Goal: Task Accomplishment & Management: Use online tool/utility

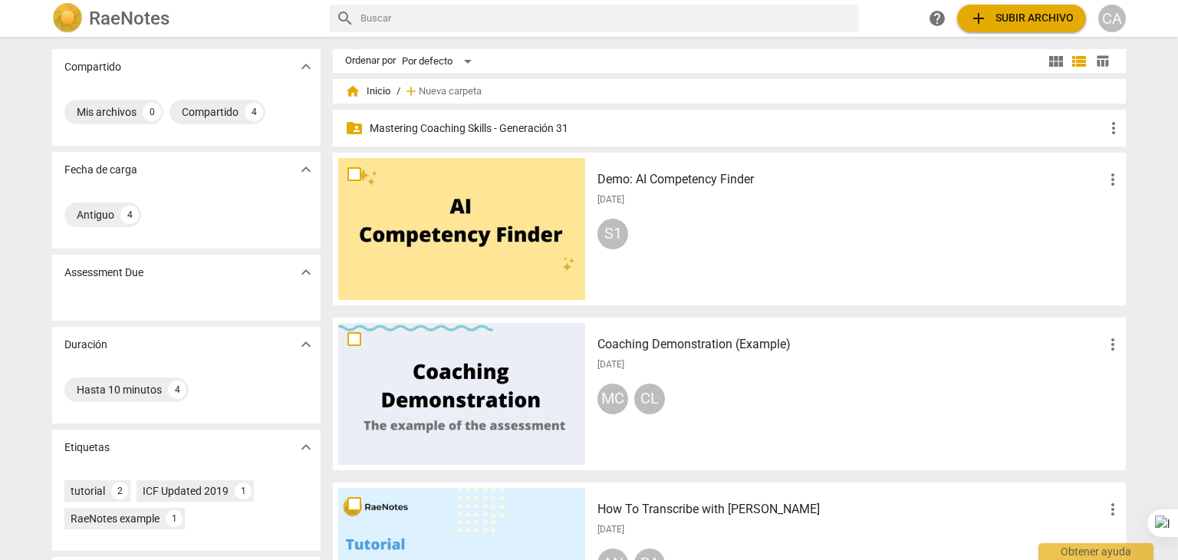
click at [465, 126] on p "Mastering Coaching Skills - Generación 31" at bounding box center [737, 128] width 735 height 16
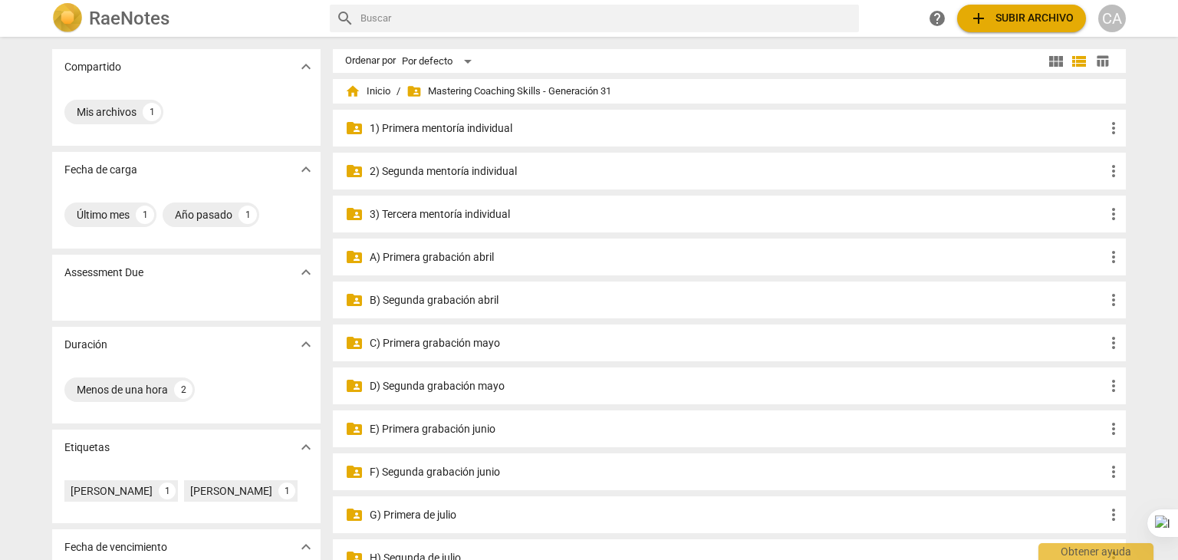
click at [402, 470] on p "F) Segunda grabación junio" at bounding box center [737, 472] width 735 height 16
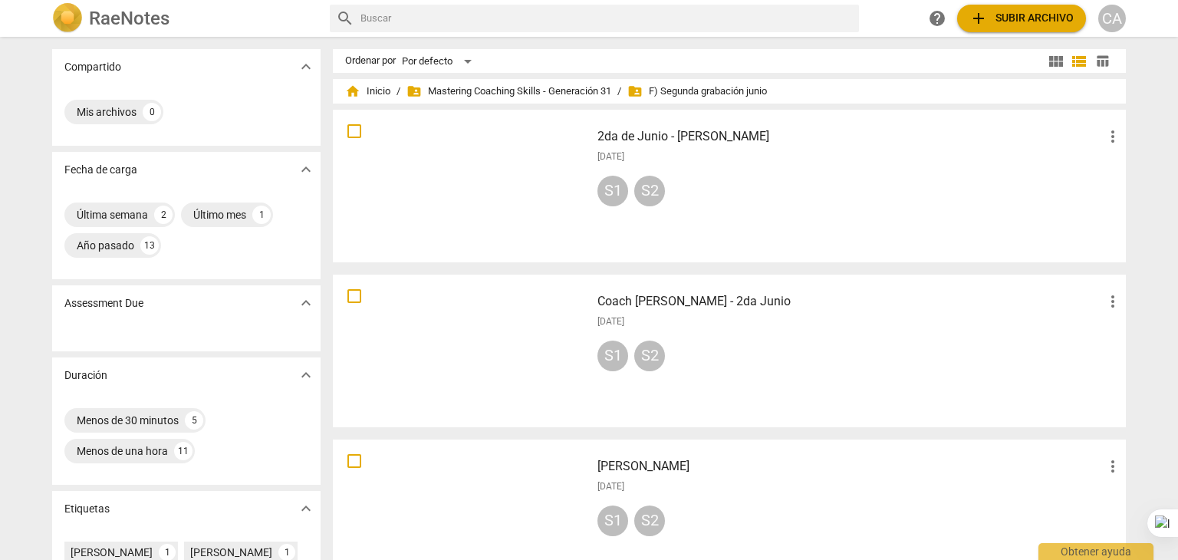
drag, startPoint x: 1177, startPoint y: 147, endPoint x: 1177, endPoint y: 212, distance: 65.2
click at [1177, 212] on div at bounding box center [1177, 280] width 1 height 560
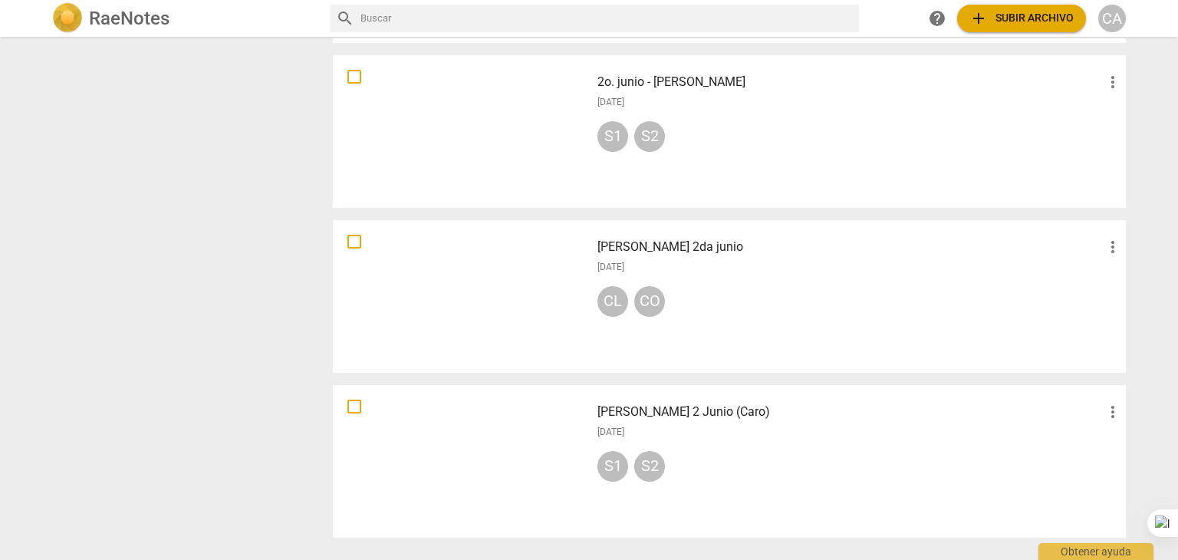
scroll to position [1093, 0]
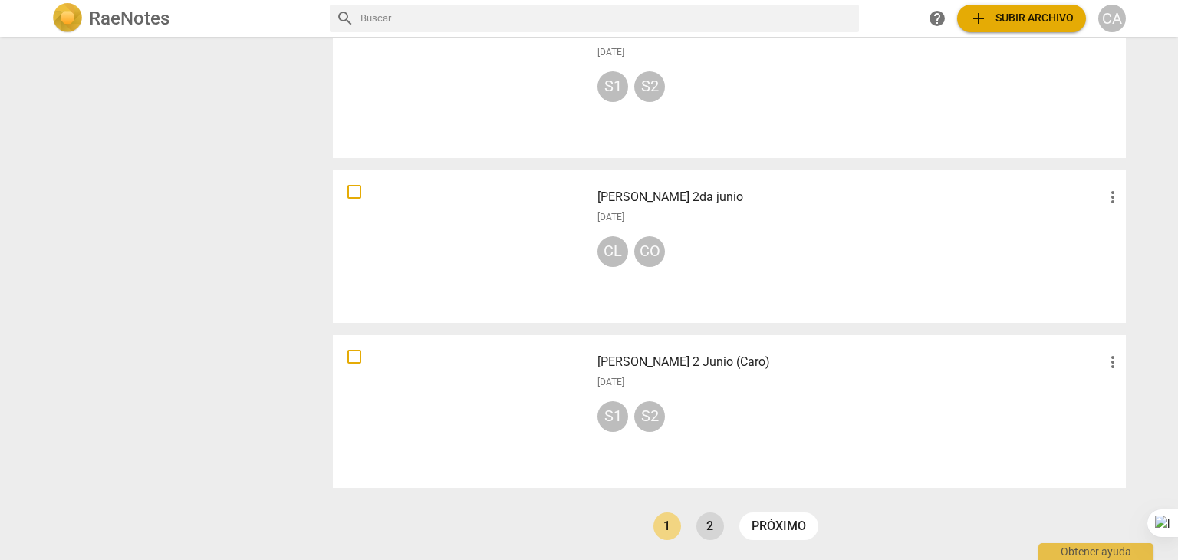
click at [712, 520] on link "2" at bounding box center [710, 526] width 28 height 28
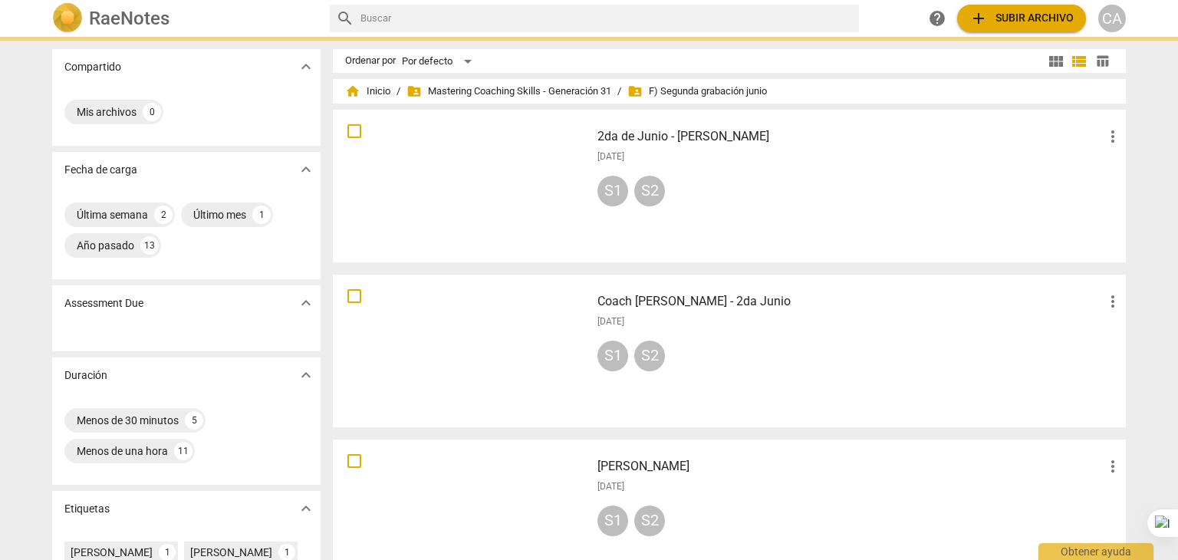
drag, startPoint x: 1177, startPoint y: 176, endPoint x: 1177, endPoint y: 219, distance: 42.9
click at [1177, 219] on div at bounding box center [1177, 280] width 1 height 560
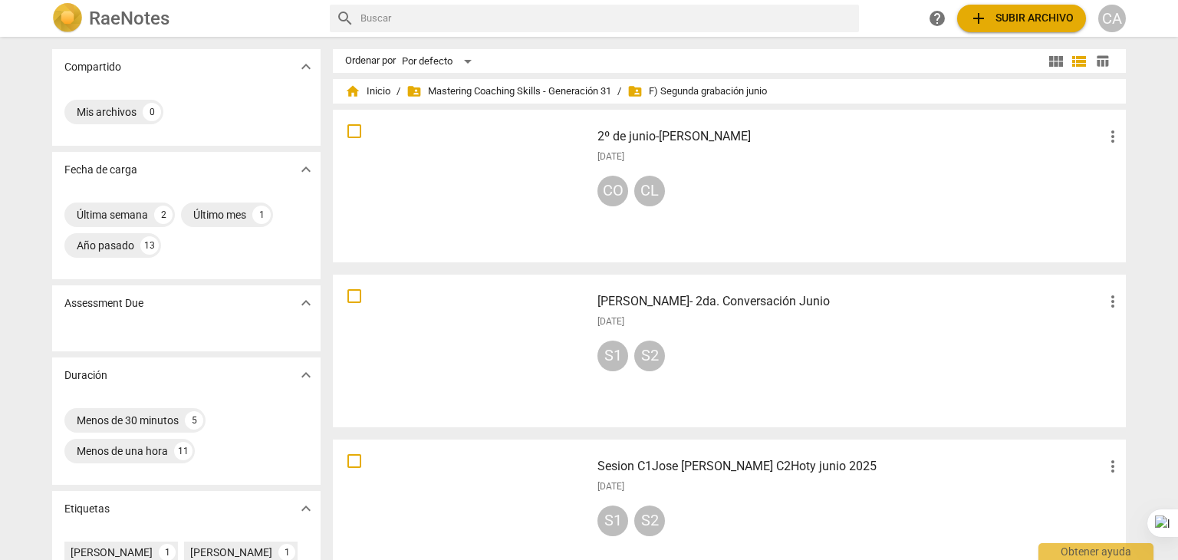
drag, startPoint x: 1176, startPoint y: 173, endPoint x: 1177, endPoint y: 215, distance: 42.2
click at [1177, 215] on div at bounding box center [1177, 280] width 1 height 560
drag, startPoint x: 1176, startPoint y: 169, endPoint x: 1177, endPoint y: 227, distance: 57.5
click at [1177, 227] on div at bounding box center [1177, 280] width 1 height 560
click at [523, 90] on span "folder_shared Mastering Coaching Skills - Generación 31" at bounding box center [508, 91] width 205 height 15
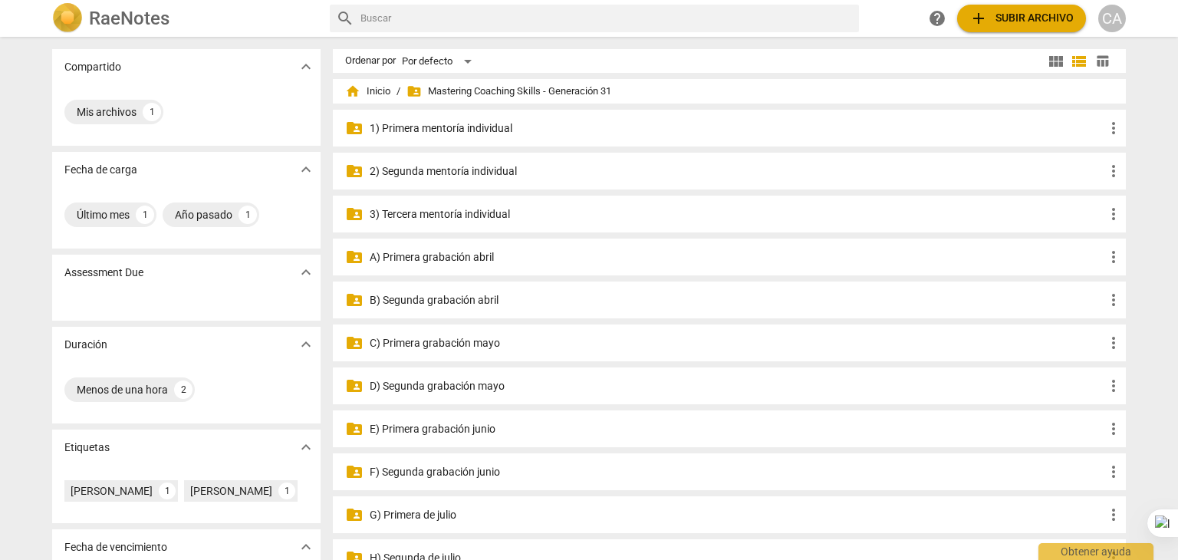
drag, startPoint x: 1177, startPoint y: 265, endPoint x: 1177, endPoint y: 304, distance: 39.9
click at [1177, 304] on div at bounding box center [1177, 280] width 1 height 560
click at [1172, 102] on div "Compartido expand_more Mis archivos 1 Fecha de carga expand_more Último mes 1 A…" at bounding box center [589, 298] width 1178 height 521
click at [1177, 107] on div at bounding box center [1177, 280] width 1 height 560
drag, startPoint x: 1176, startPoint y: 107, endPoint x: 1177, endPoint y: 159, distance: 52.1
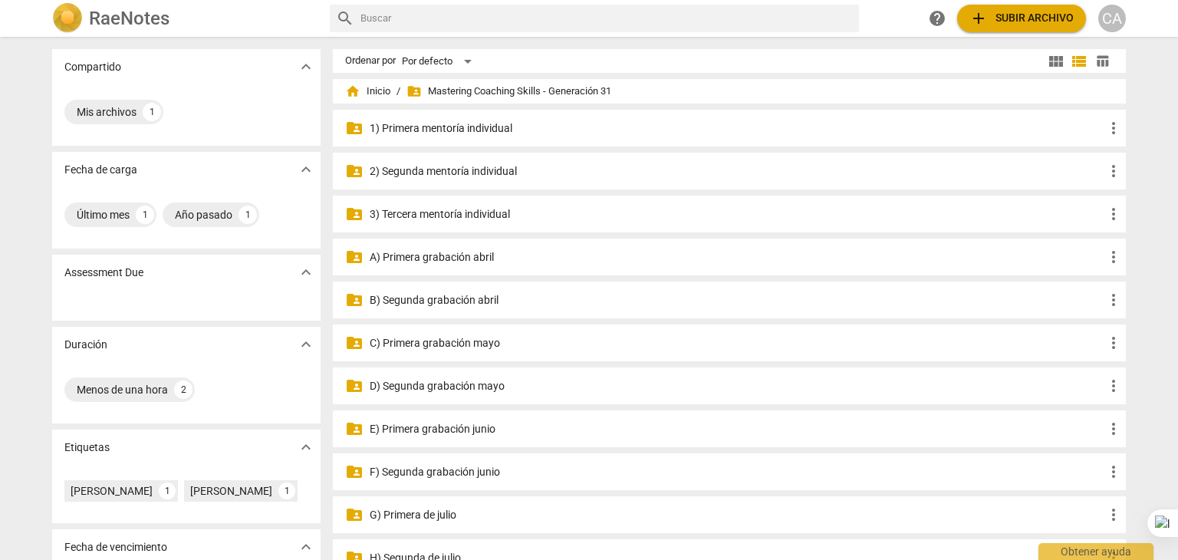
click at [1177, 159] on div at bounding box center [1177, 280] width 1 height 560
click at [407, 515] on p "G) Primera de julio" at bounding box center [737, 515] width 735 height 16
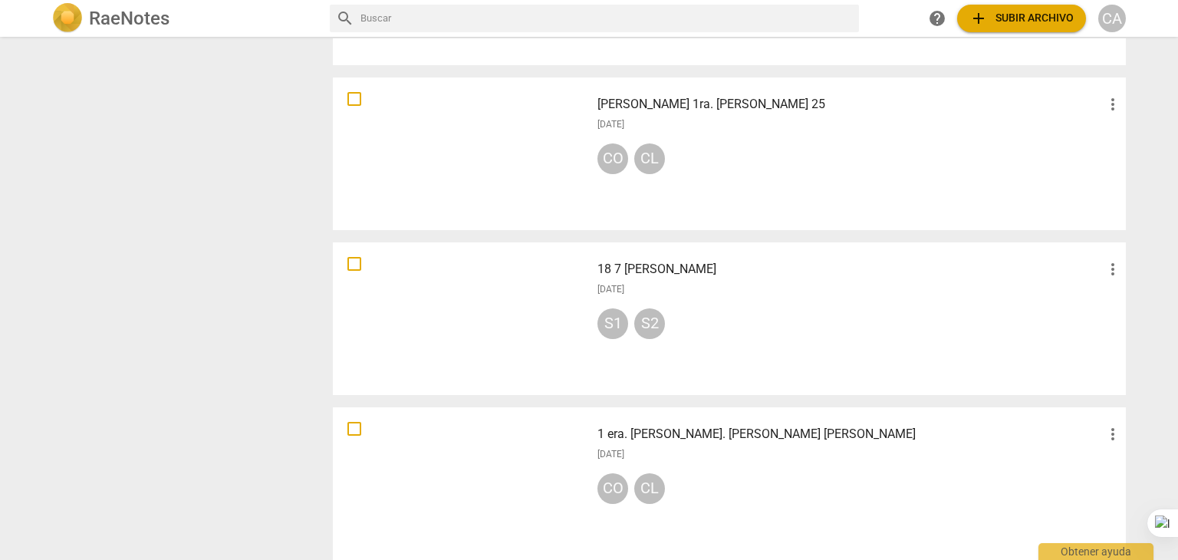
scroll to position [1093, 0]
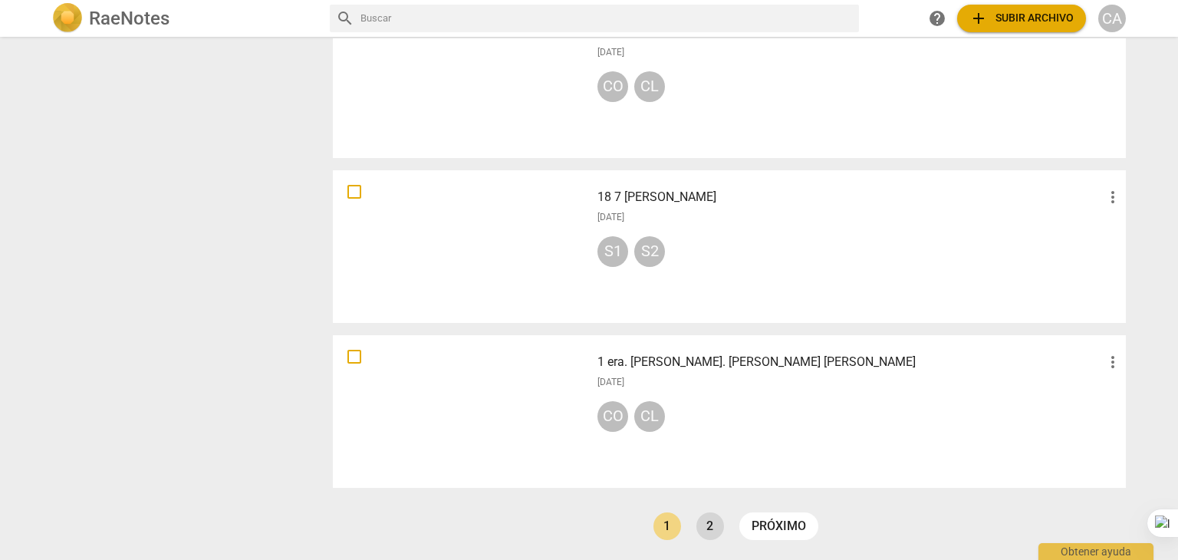
click at [709, 524] on link "2" at bounding box center [710, 526] width 28 height 28
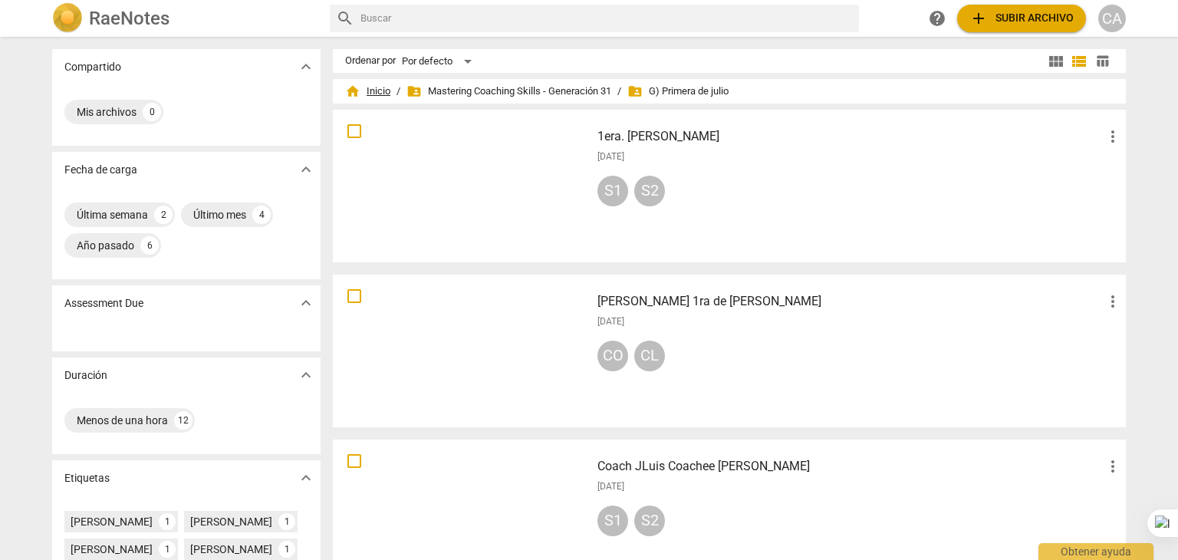
click at [386, 90] on span "home Inicio" at bounding box center [367, 91] width 45 height 15
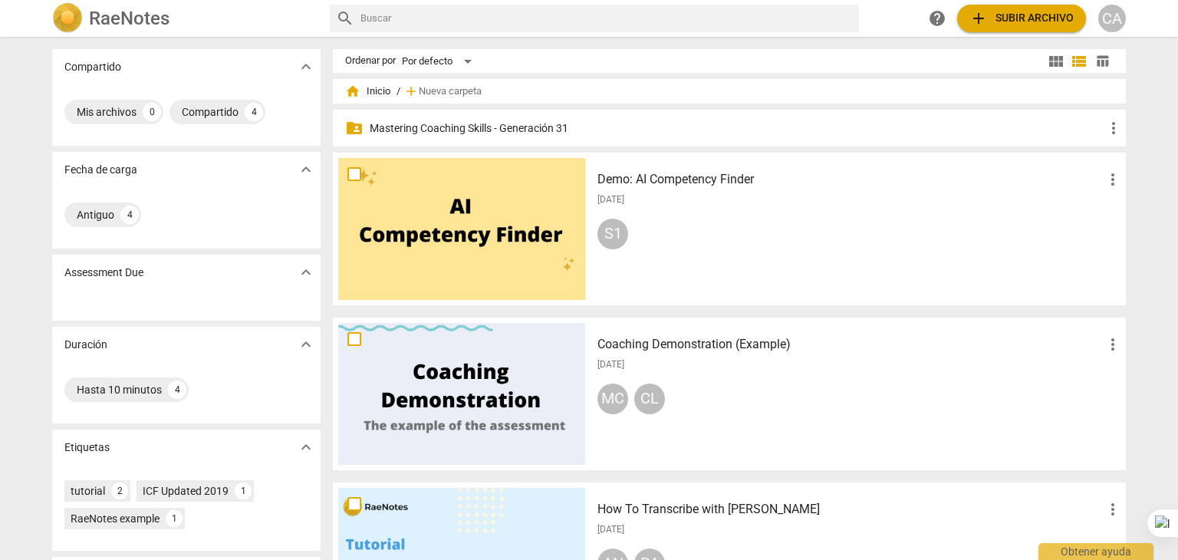
click at [543, 130] on p "Mastering Coaching Skills - Generación 31" at bounding box center [737, 128] width 735 height 16
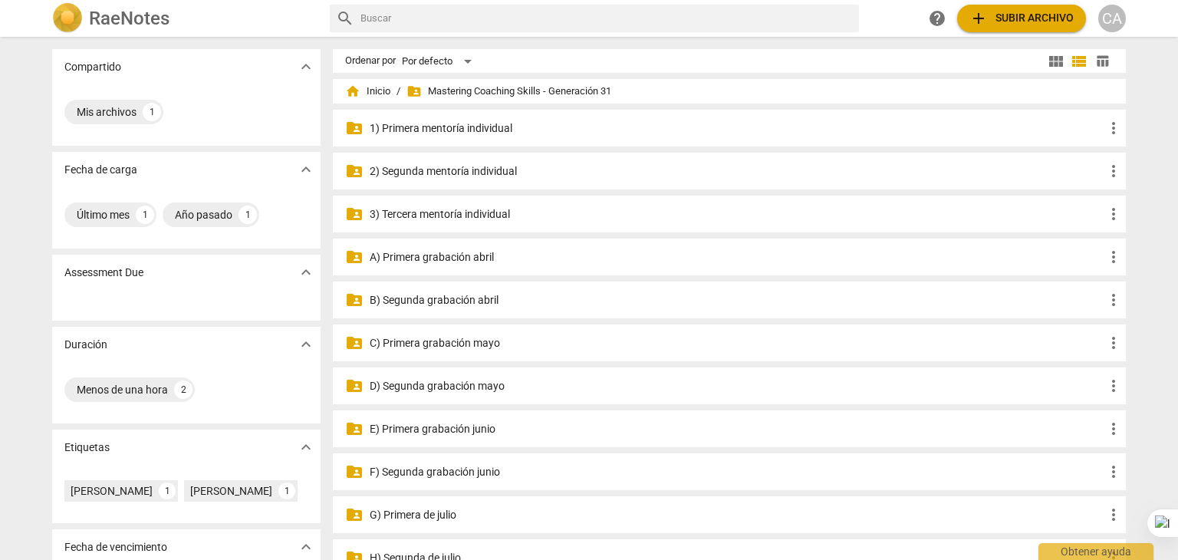
click at [457, 433] on p "E) Primera grabación junio" at bounding box center [737, 429] width 735 height 16
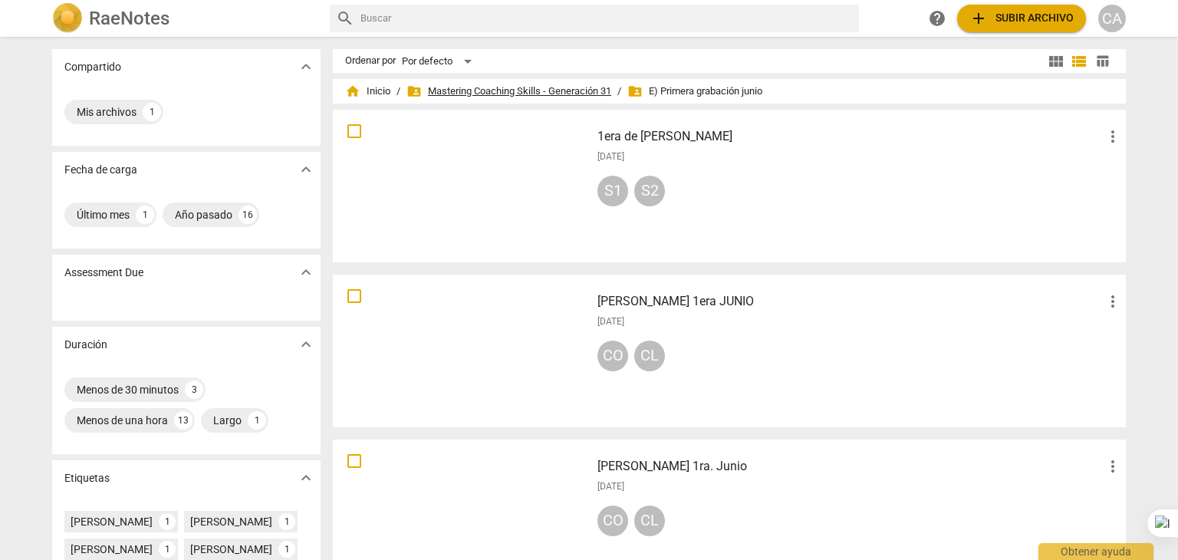
click at [495, 96] on span "folder_shared Mastering Coaching Skills - Generación 31" at bounding box center [508, 91] width 205 height 15
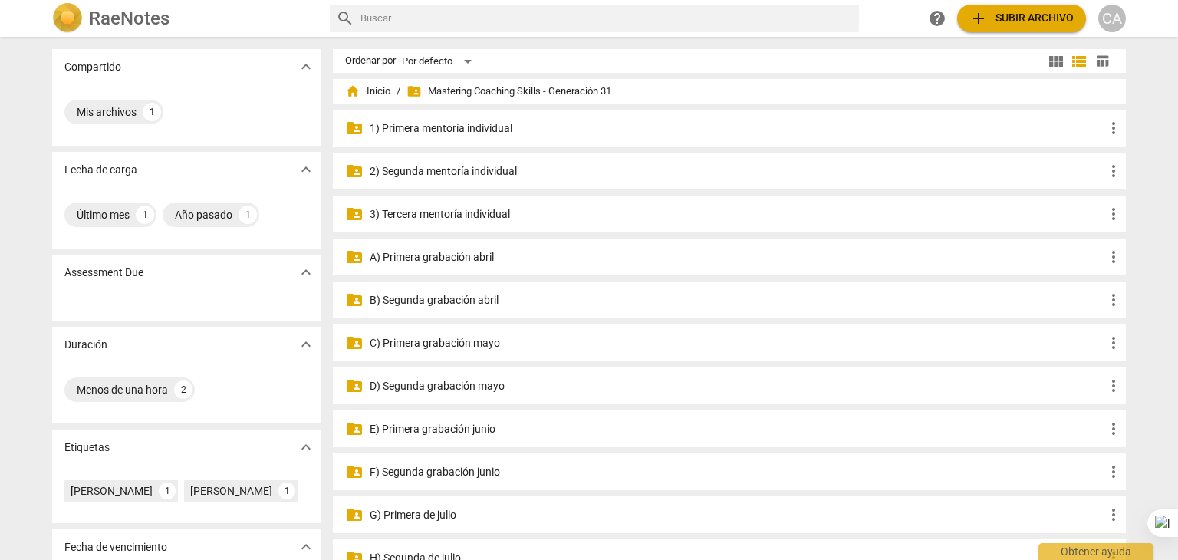
click at [465, 465] on p "F) Segunda grabación junio" at bounding box center [737, 472] width 735 height 16
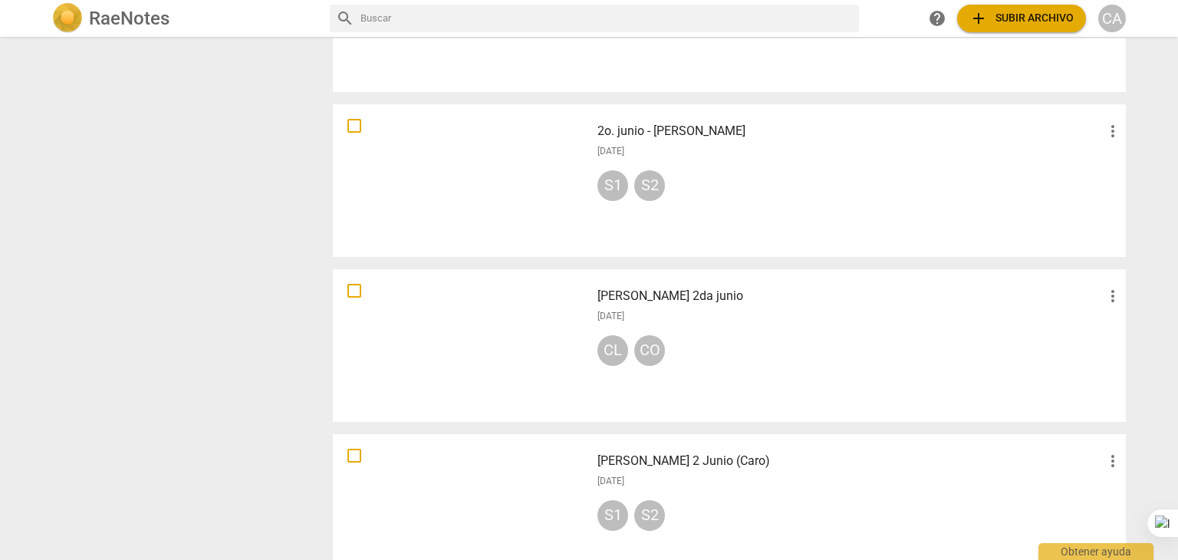
scroll to position [1093, 0]
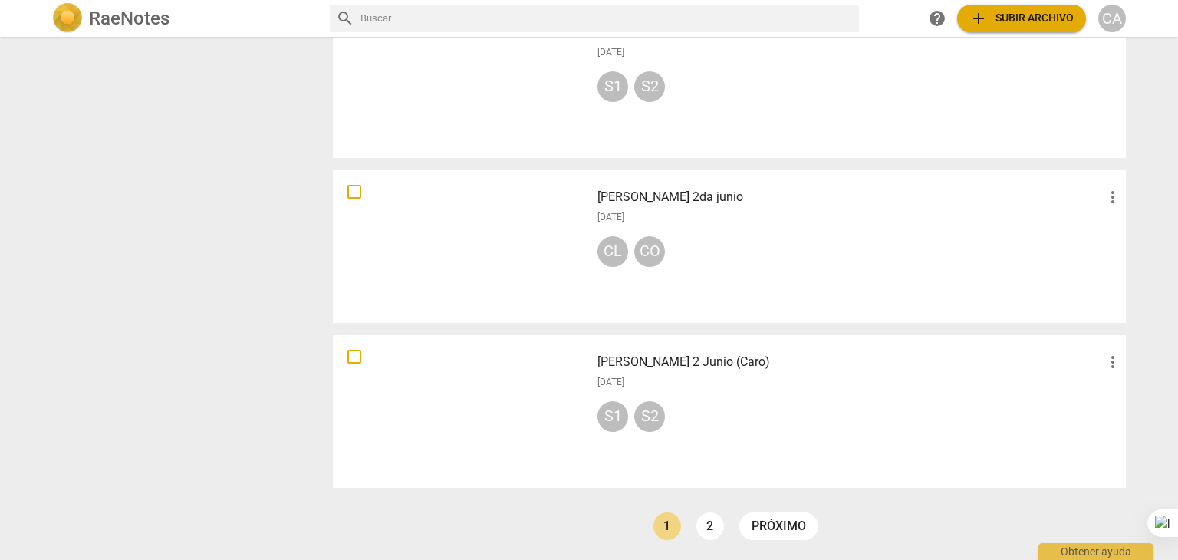
click at [692, 534] on ul "ant 1 2 próximo" at bounding box center [736, 529] width 180 height 35
click at [705, 536] on link "2" at bounding box center [710, 526] width 28 height 28
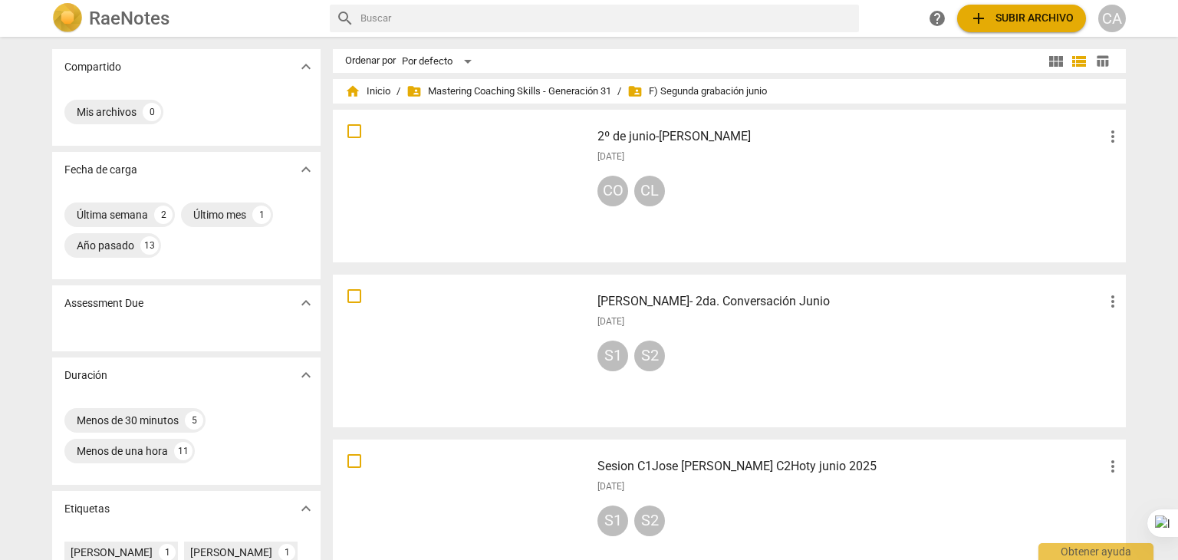
click at [1174, 35] on div "RaeNotes search help add Subir archivo CA" at bounding box center [589, 18] width 1178 height 37
click at [494, 87] on span "folder_shared Mastering Coaching Skills - Generación 31" at bounding box center [508, 91] width 205 height 15
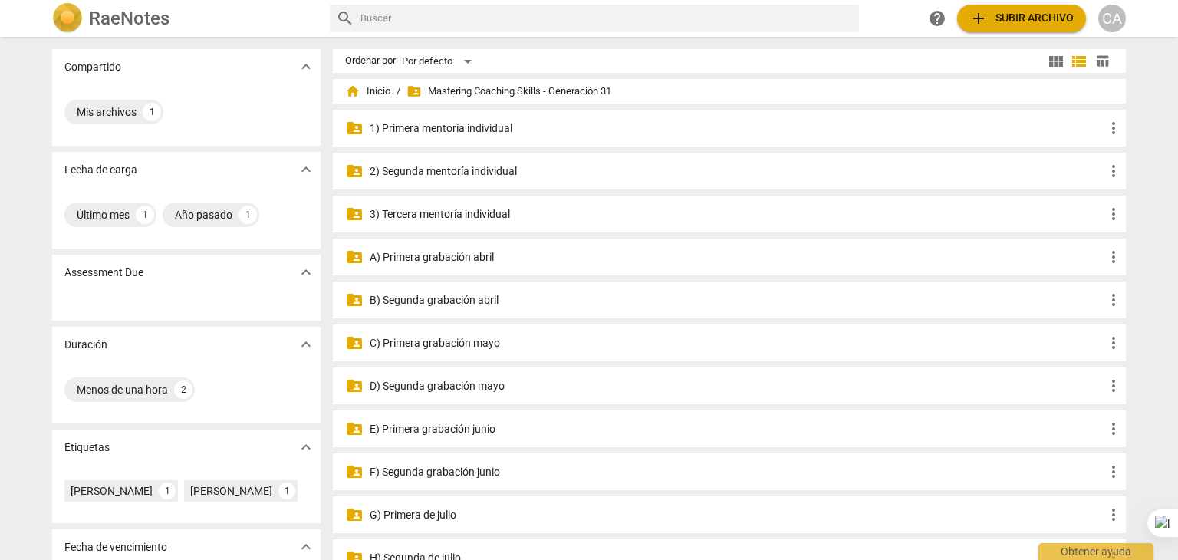
click at [454, 174] on p "2) Segunda mentoría individual" at bounding box center [737, 171] width 735 height 16
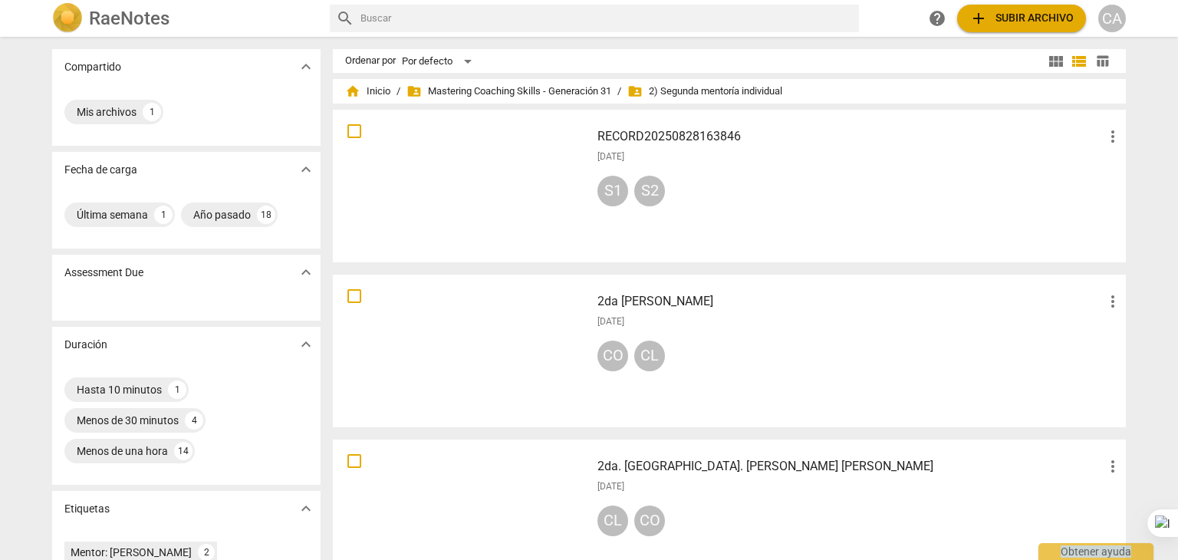
drag, startPoint x: 1172, startPoint y: 194, endPoint x: 1177, endPoint y: 281, distance: 87.6
click at [1177, 0] on html "RaeNotes search help add Subir archivo CA Compartido expand_more Mis archivos 1…" at bounding box center [589, 0] width 1178 height 0
drag, startPoint x: 1177, startPoint y: 165, endPoint x: 1177, endPoint y: 309, distance: 144.2
click at [1177, 309] on div at bounding box center [1177, 280] width 1 height 560
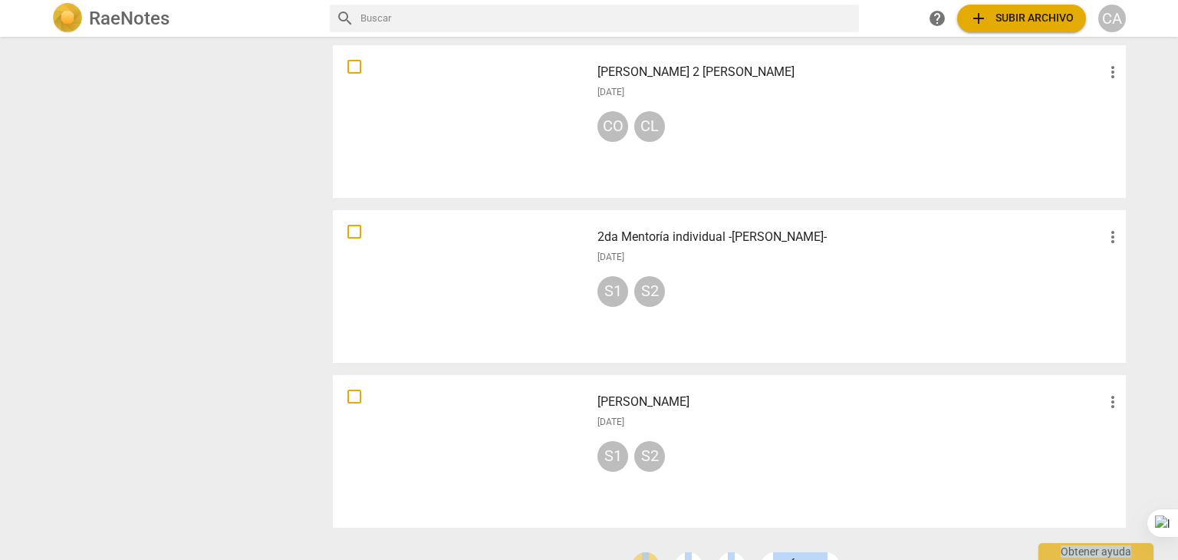
scroll to position [1093, 0]
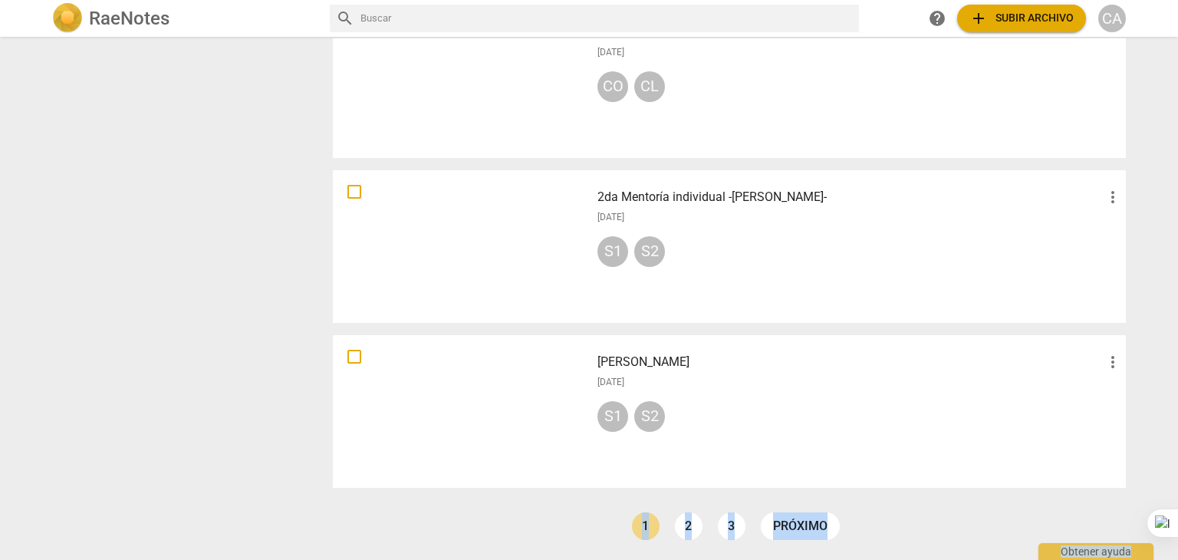
click at [667, 534] on ul "ant 1 2 3 próximo" at bounding box center [735, 529] width 223 height 35
click at [689, 531] on link "2" at bounding box center [689, 526] width 28 height 28
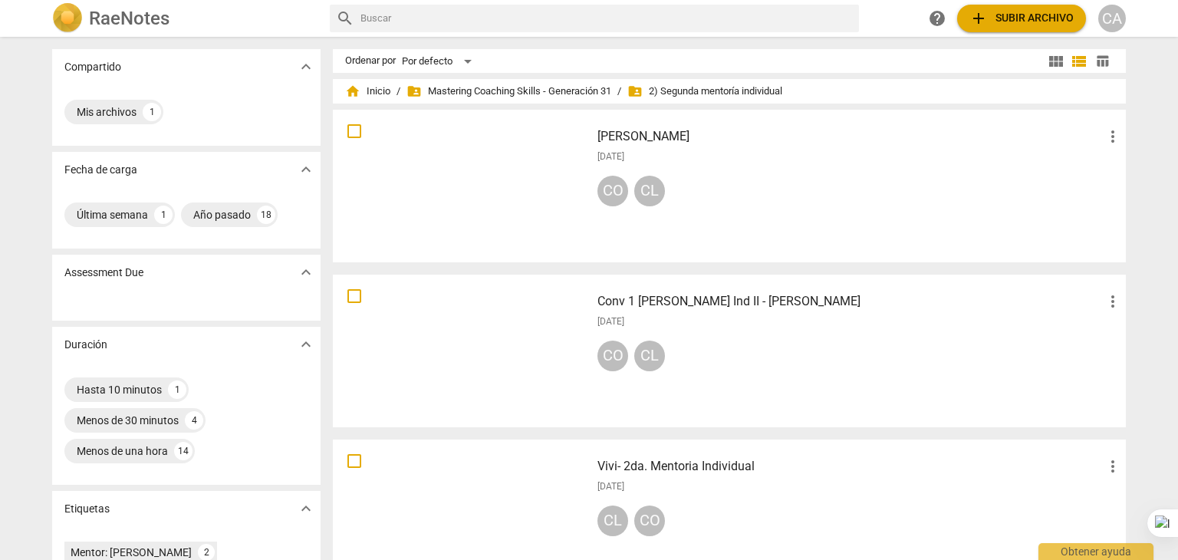
click at [500, 191] on div at bounding box center [461, 186] width 247 height 142
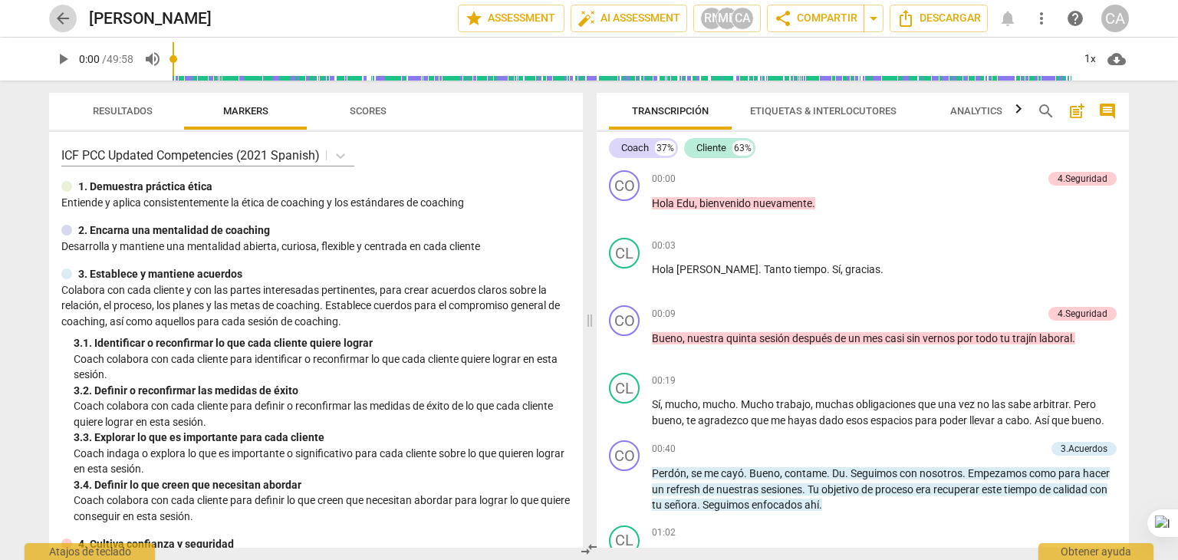
click at [67, 15] on span "arrow_back" at bounding box center [63, 18] width 18 height 18
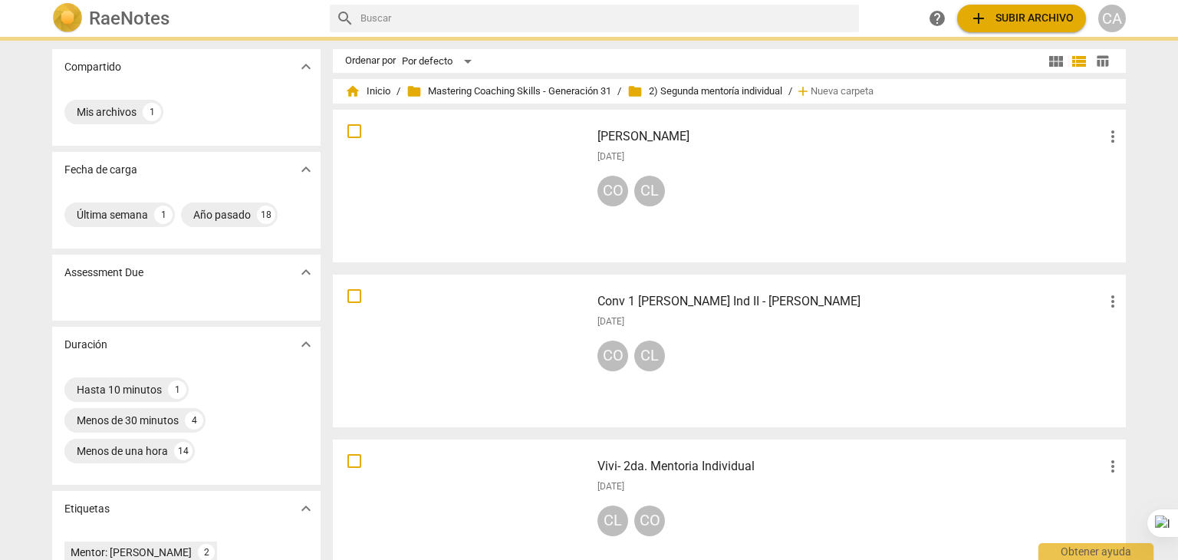
click at [67, 15] on img at bounding box center [67, 18] width 31 height 31
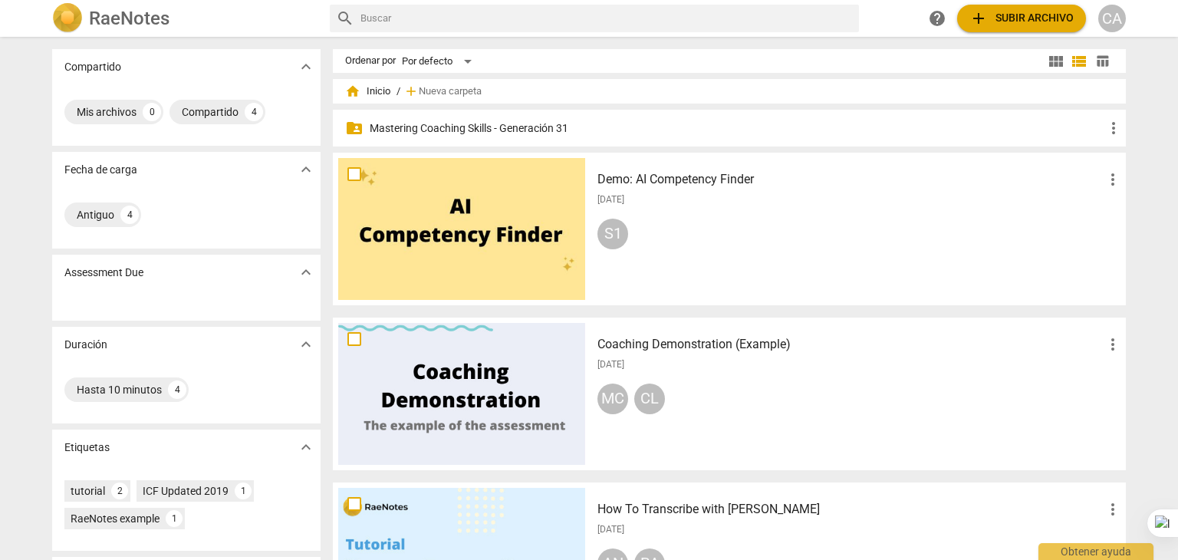
click at [438, 130] on p "Mastering Coaching Skills - Generación 31" at bounding box center [737, 128] width 735 height 16
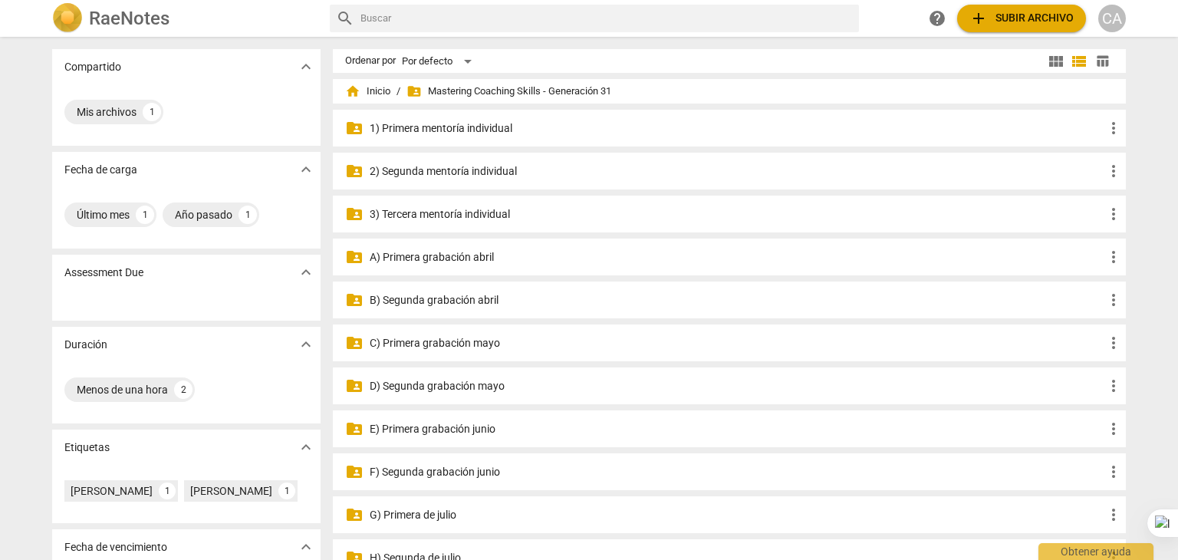
drag, startPoint x: 1177, startPoint y: 121, endPoint x: 1177, endPoint y: 185, distance: 63.6
click at [1177, 185] on div at bounding box center [1177, 280] width 1 height 560
drag, startPoint x: 1176, startPoint y: 215, endPoint x: 1177, endPoint y: 298, distance: 82.8
click at [1177, 298] on div at bounding box center [1177, 280] width 1 height 560
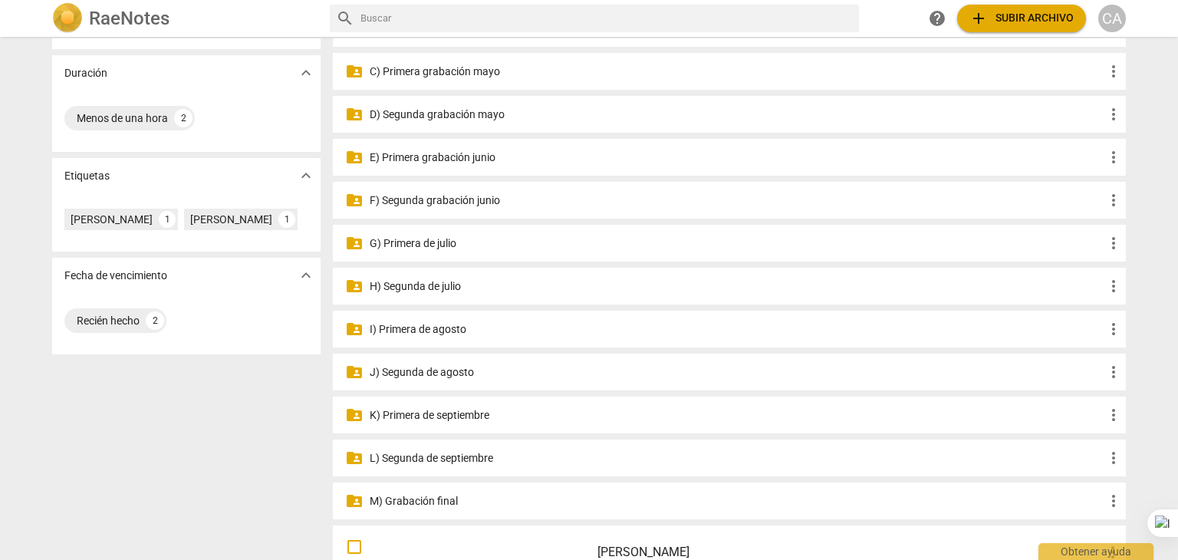
scroll to position [265, 0]
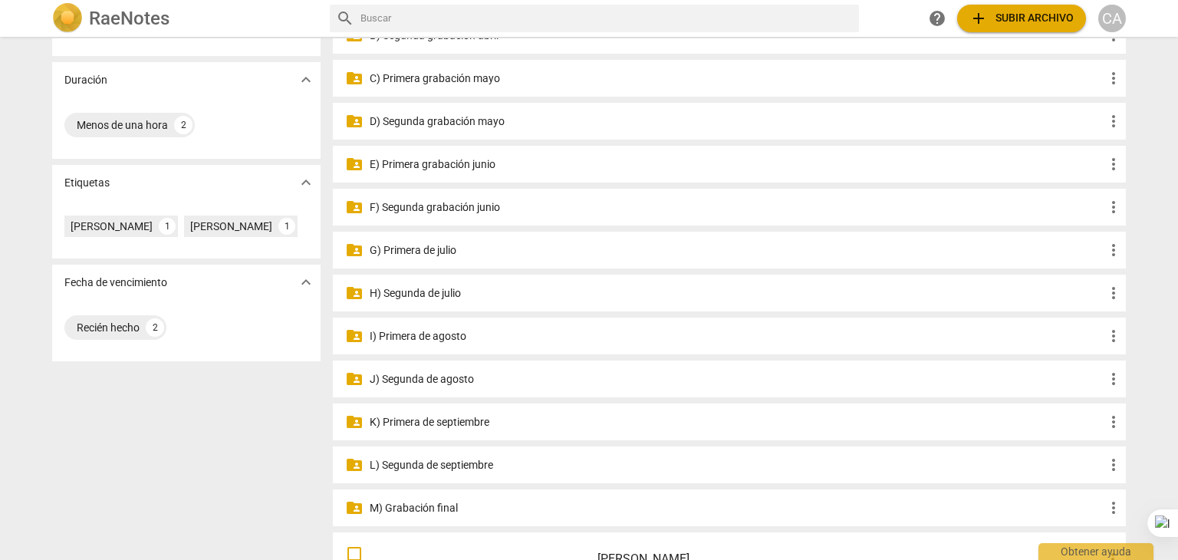
click at [429, 248] on p "G) Primera de julio" at bounding box center [737, 250] width 735 height 16
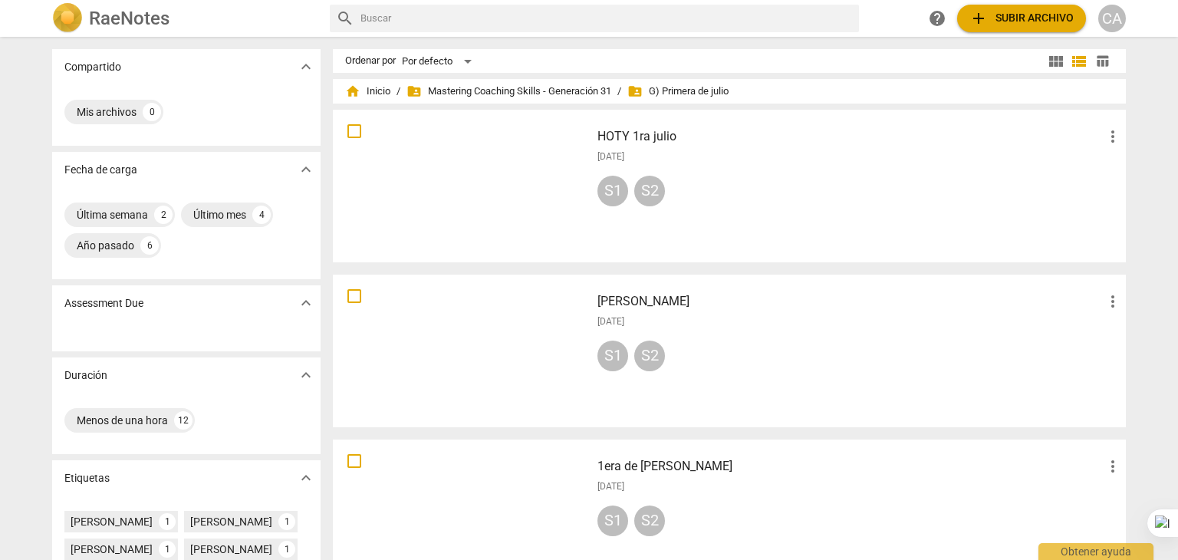
click at [497, 81] on div "home Inicio / folder_shared Mastering Coaching Skills - Generación 31 / folder_…" at bounding box center [729, 91] width 768 height 25
click at [497, 96] on span "folder_shared Mastering Coaching Skills - Generación 31" at bounding box center [508, 91] width 205 height 15
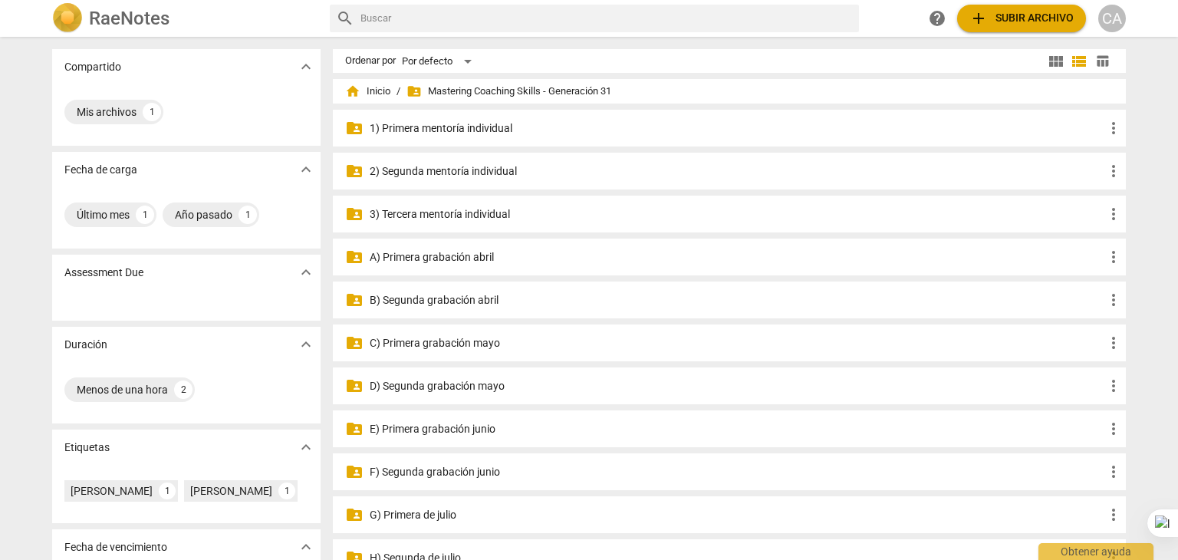
click at [481, 213] on p "3) Tercera mentoría individual" at bounding box center [737, 214] width 735 height 16
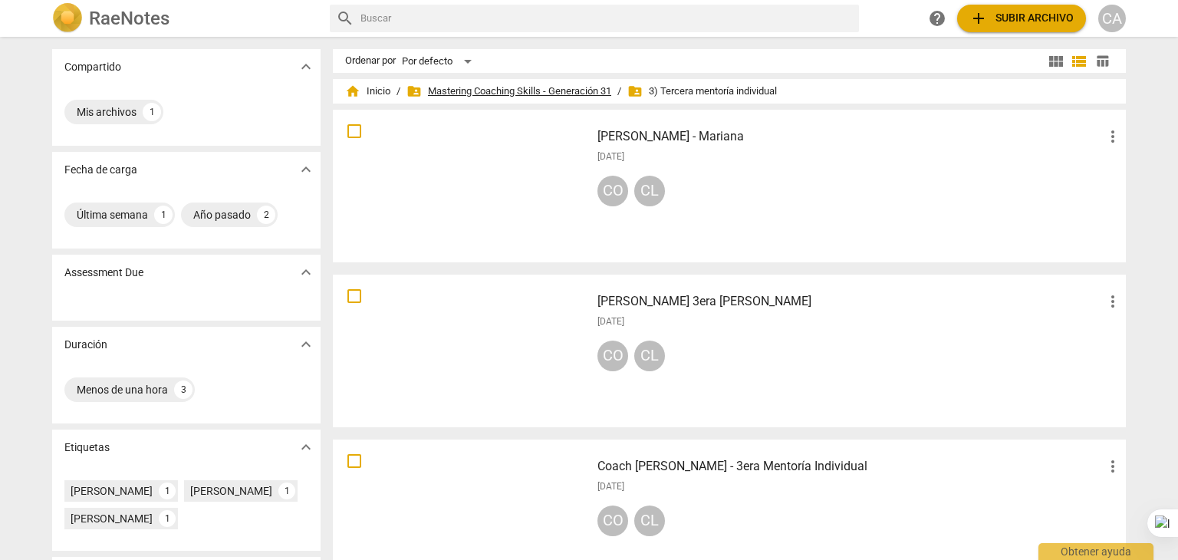
click at [552, 84] on span "folder_shared Mastering Coaching Skills - Generación 31" at bounding box center [508, 91] width 205 height 15
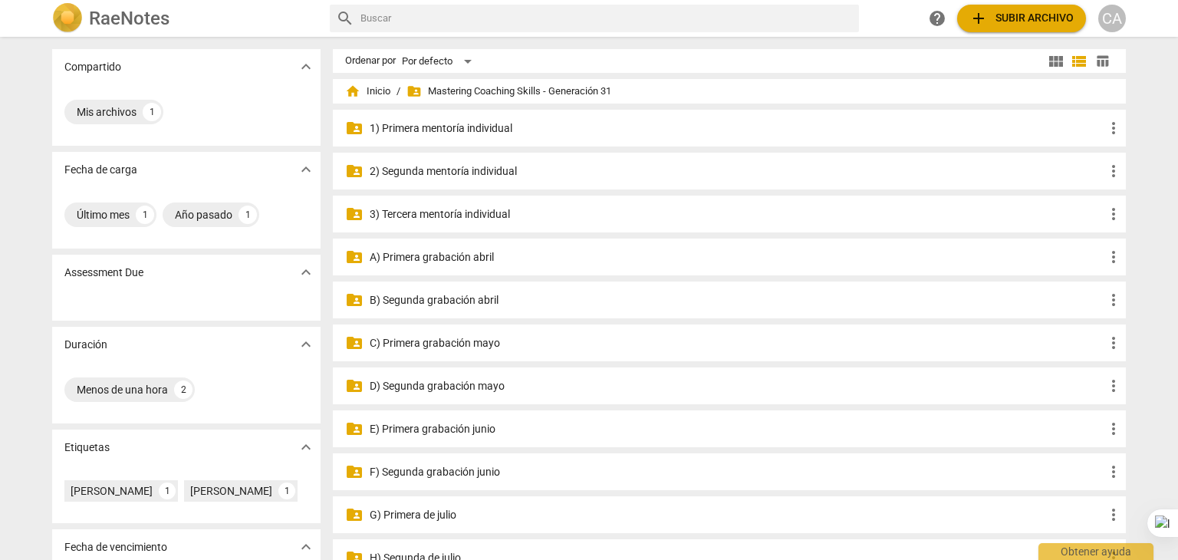
click at [435, 171] on p "2) Segunda mentoría individual" at bounding box center [737, 171] width 735 height 16
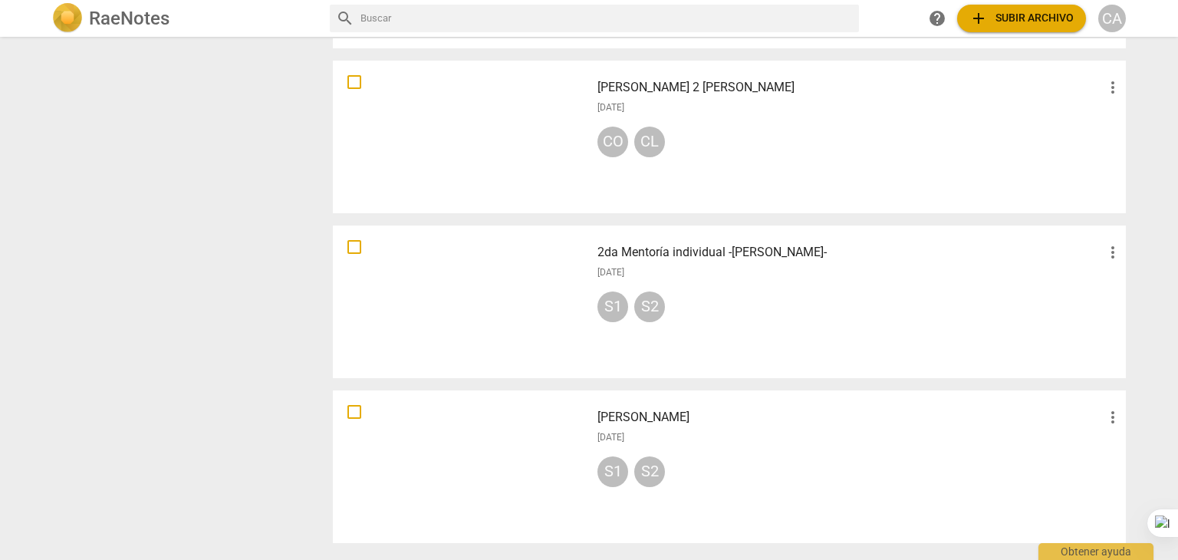
scroll to position [1093, 0]
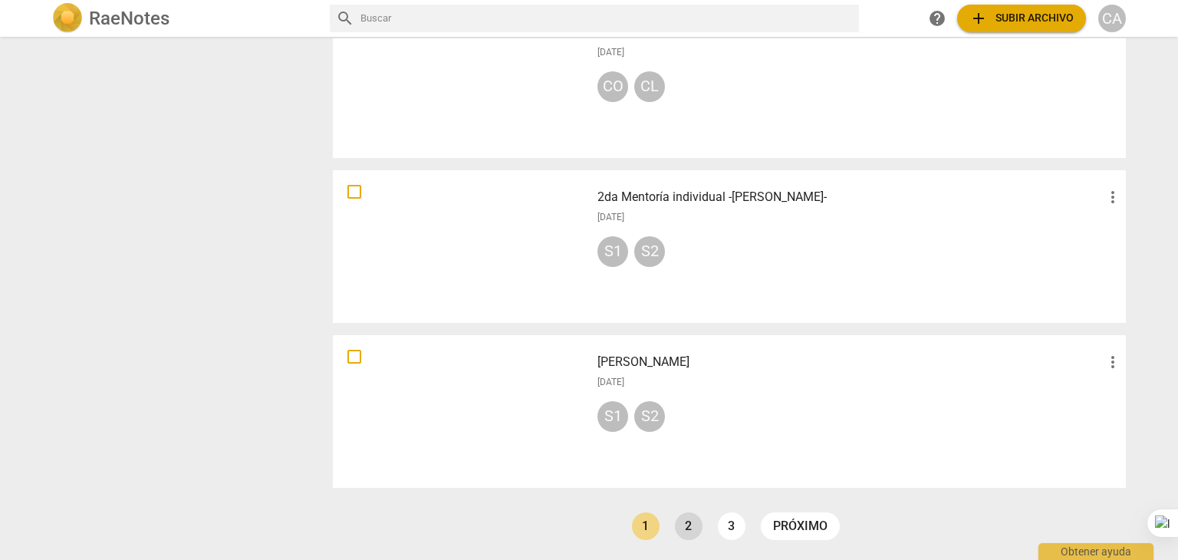
click at [685, 534] on link "2" at bounding box center [689, 526] width 28 height 28
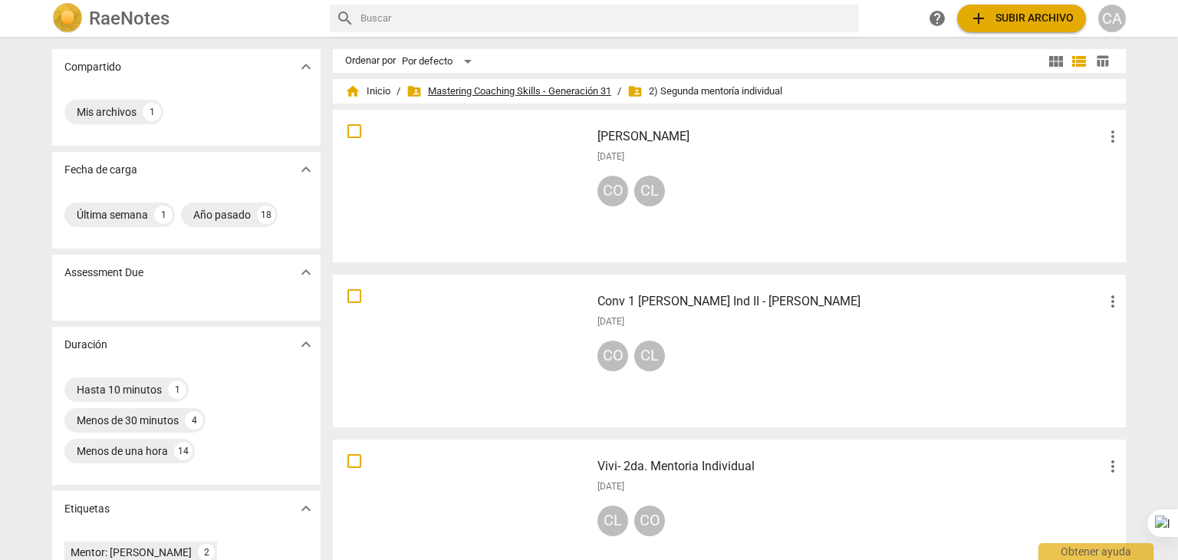
click at [460, 91] on span "folder_shared Mastering Coaching Skills - Generación 31" at bounding box center [508, 91] width 205 height 15
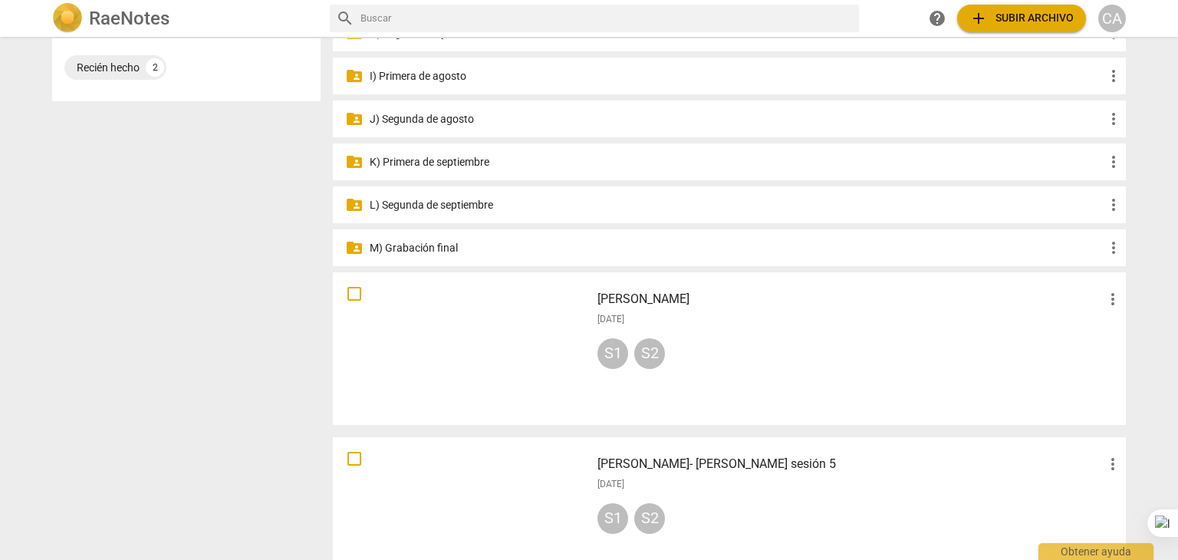
scroll to position [552, 0]
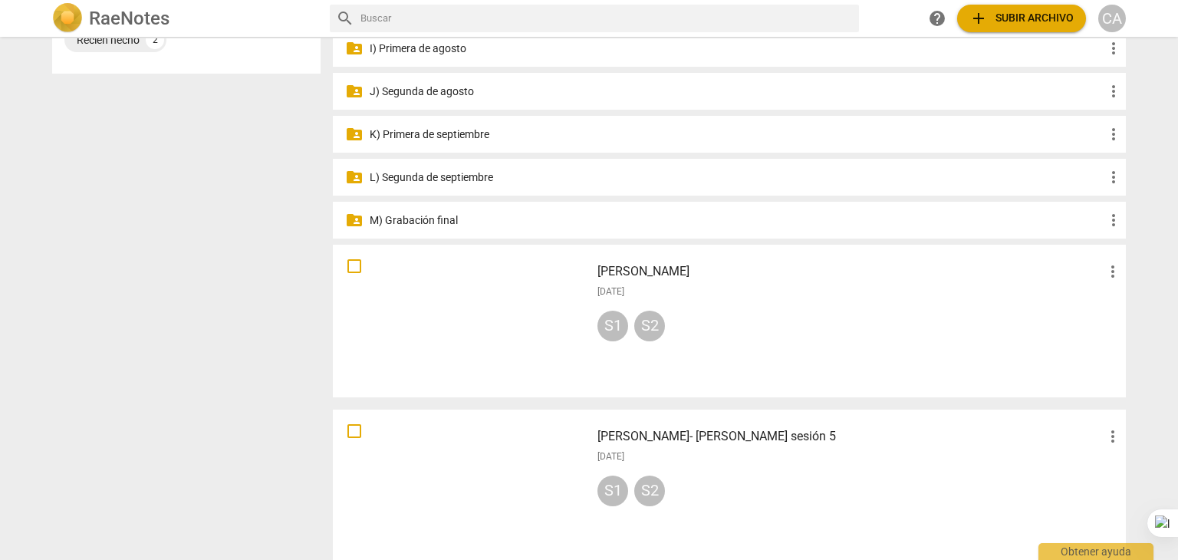
click at [353, 432] on input "checkbox" at bounding box center [354, 431] width 32 height 18
checkbox input "false"
click at [352, 435] on input "checkbox" at bounding box center [354, 431] width 32 height 18
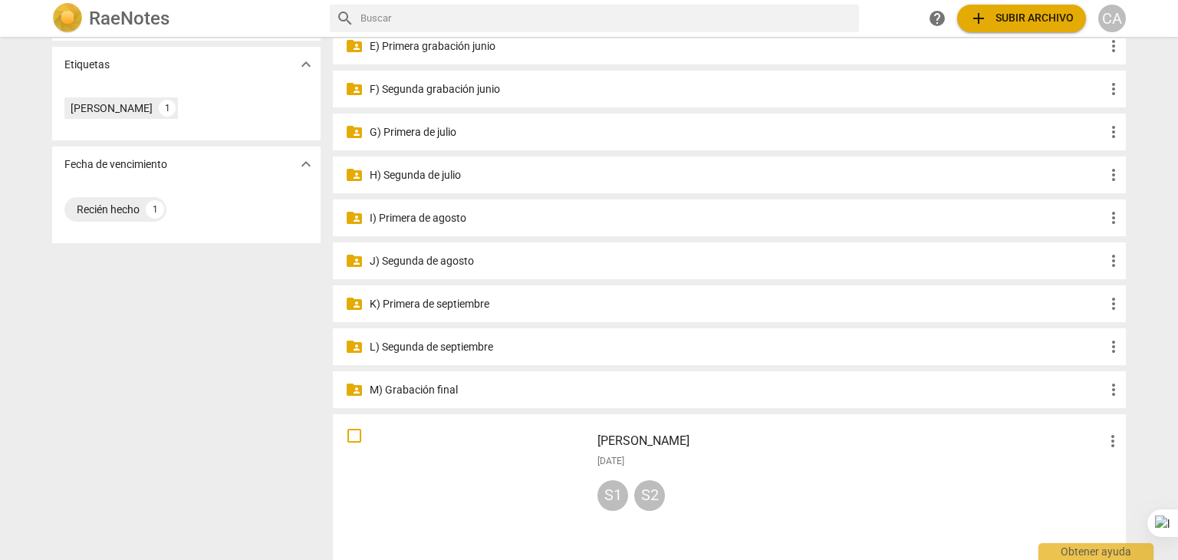
scroll to position [402, 0]
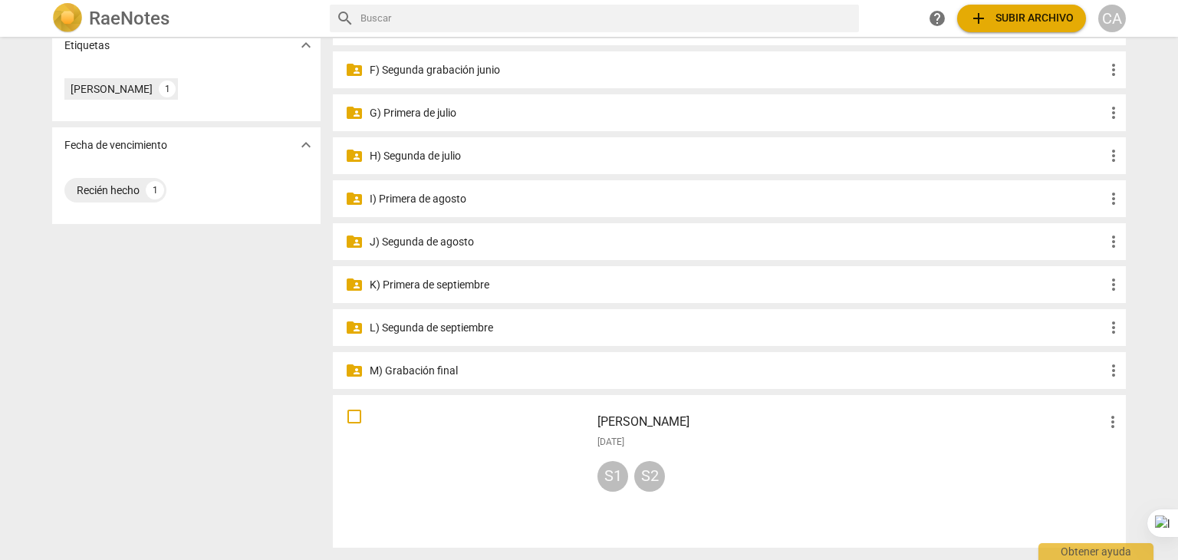
click at [454, 112] on p "G) Primera de julio" at bounding box center [737, 113] width 735 height 16
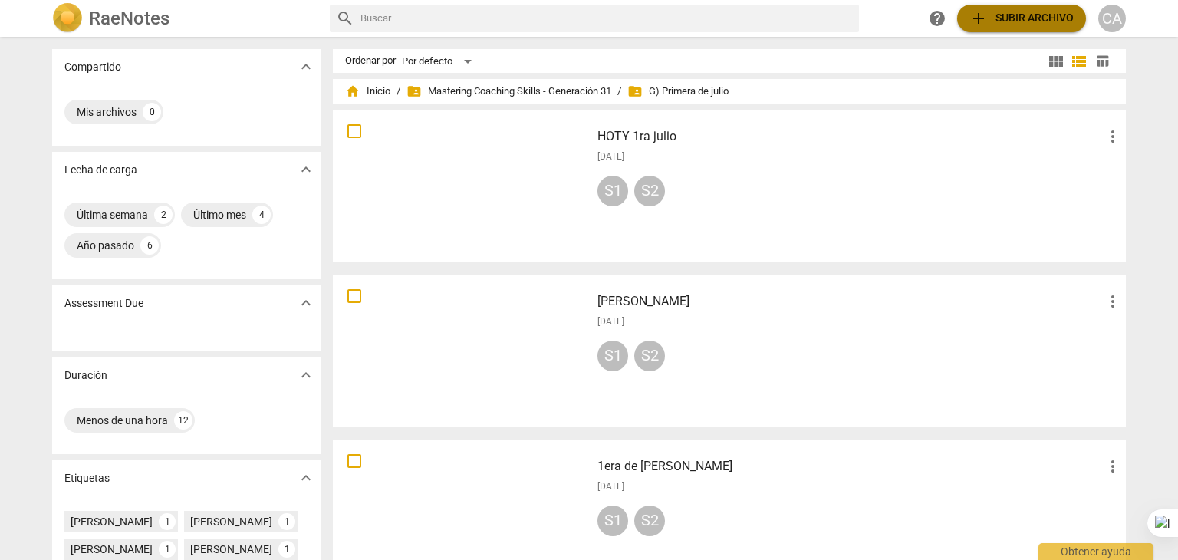
click at [1017, 25] on span "add Subir archivo" at bounding box center [1021, 18] width 104 height 18
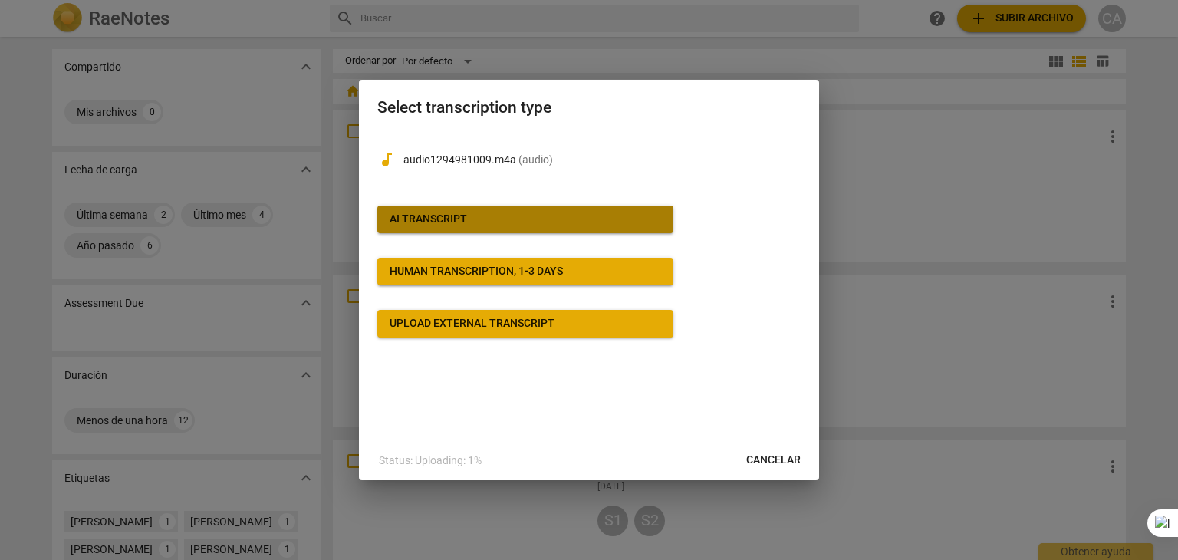
click at [515, 229] on button "AI Transcript" at bounding box center [525, 219] width 296 height 28
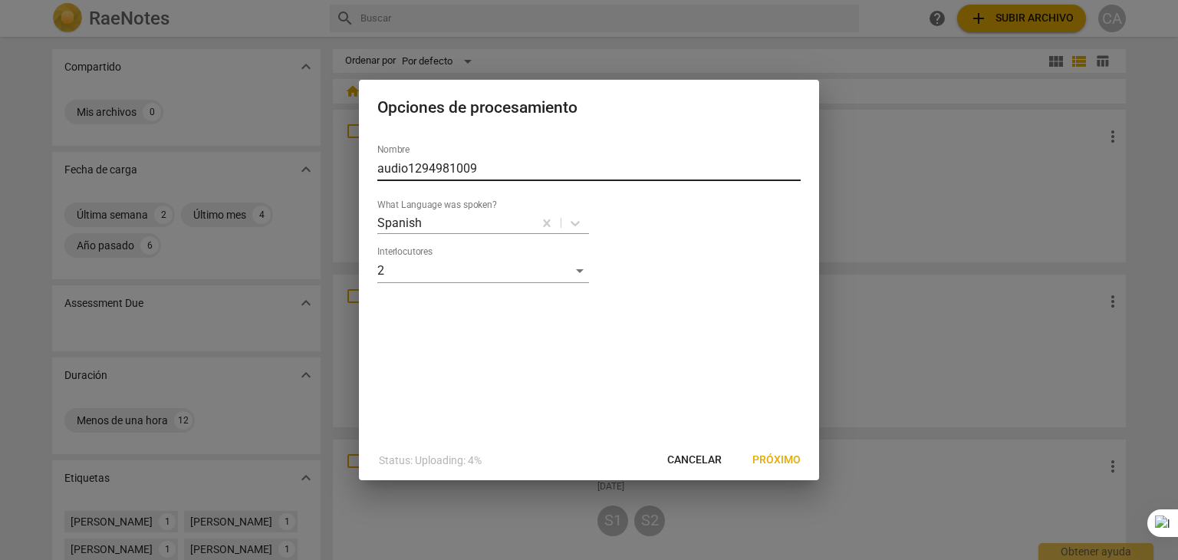
click at [494, 171] on input "audio1294981009" at bounding box center [588, 168] width 423 height 25
type input "a"
type input "[PERSON_NAME] - [PERSON_NAME]"
click at [765, 449] on button "Próximo" at bounding box center [776, 460] width 73 height 28
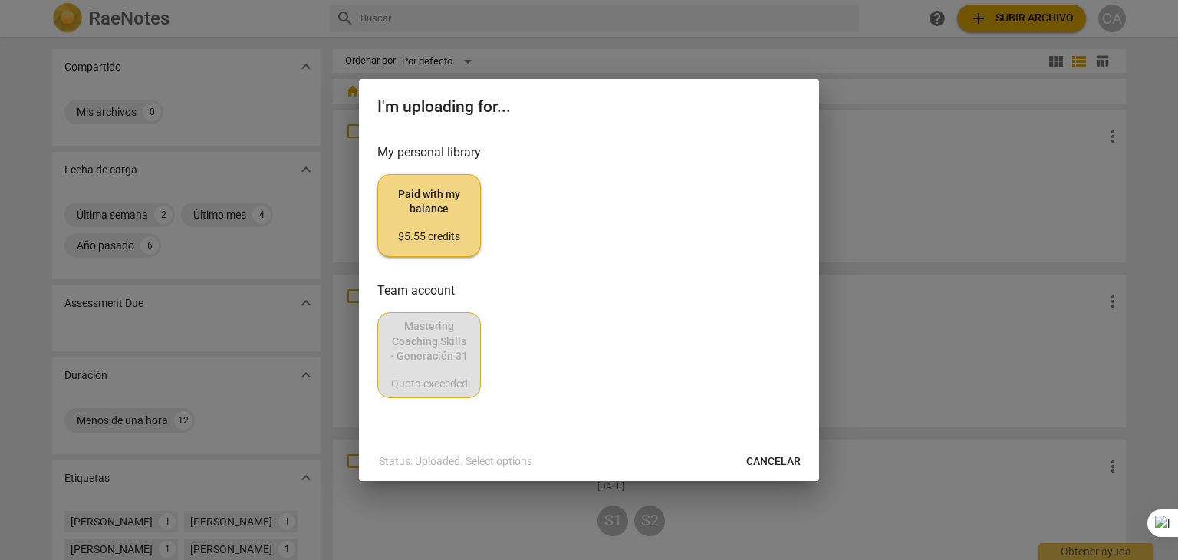
click at [423, 215] on span "Paid with my balance $5.55 credits" at bounding box center [428, 216] width 77 height 58
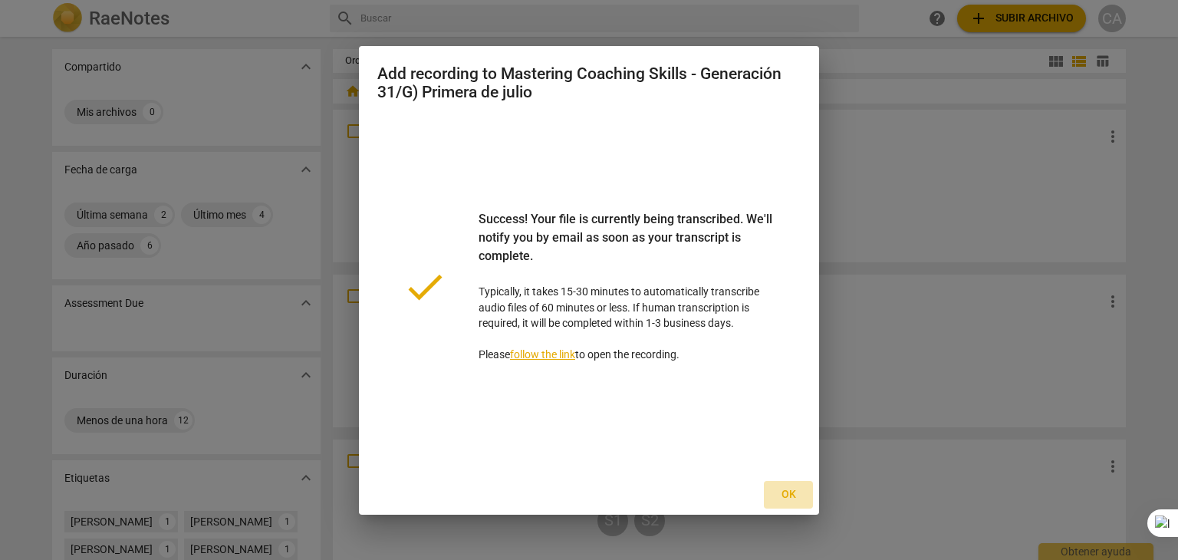
click at [778, 491] on span "Ok" at bounding box center [788, 494] width 25 height 15
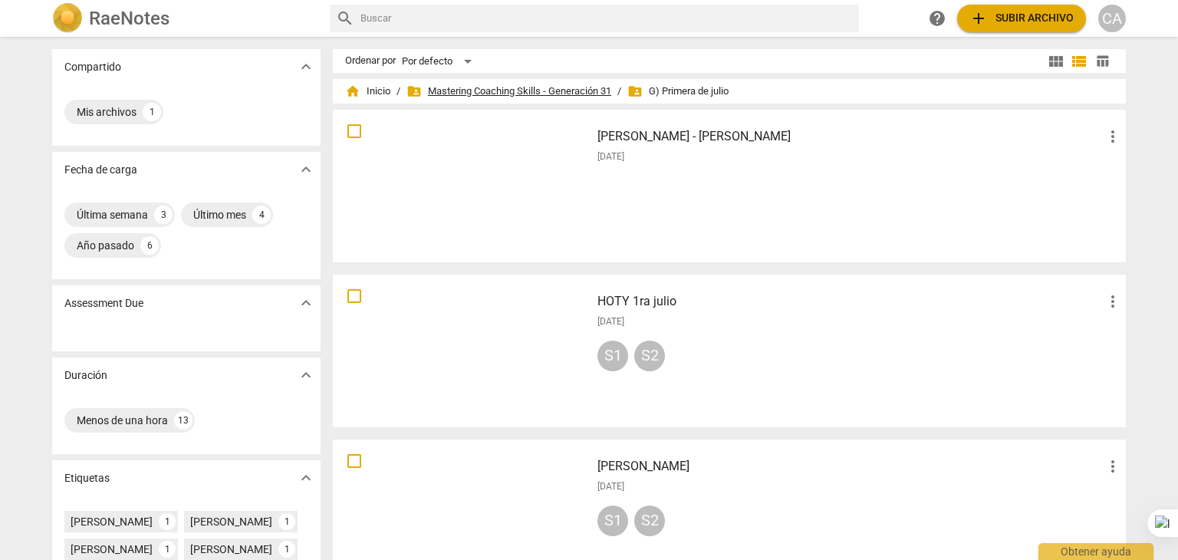
click at [543, 91] on span "folder_shared Mastering Coaching Skills - Generación 31" at bounding box center [508, 91] width 205 height 15
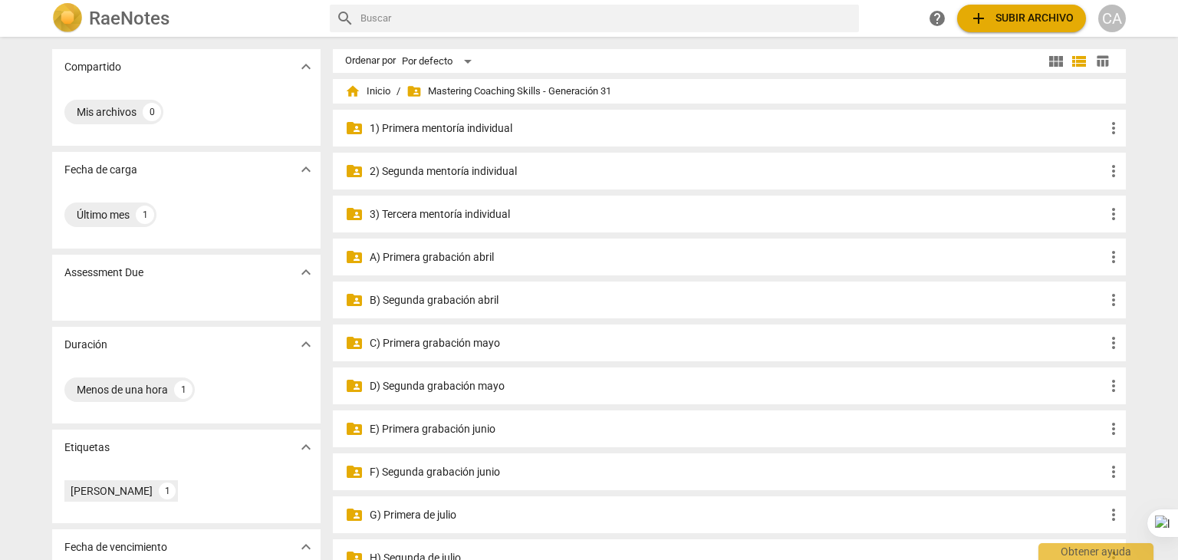
click at [455, 554] on p "H) Segunda de julio" at bounding box center [737, 558] width 735 height 16
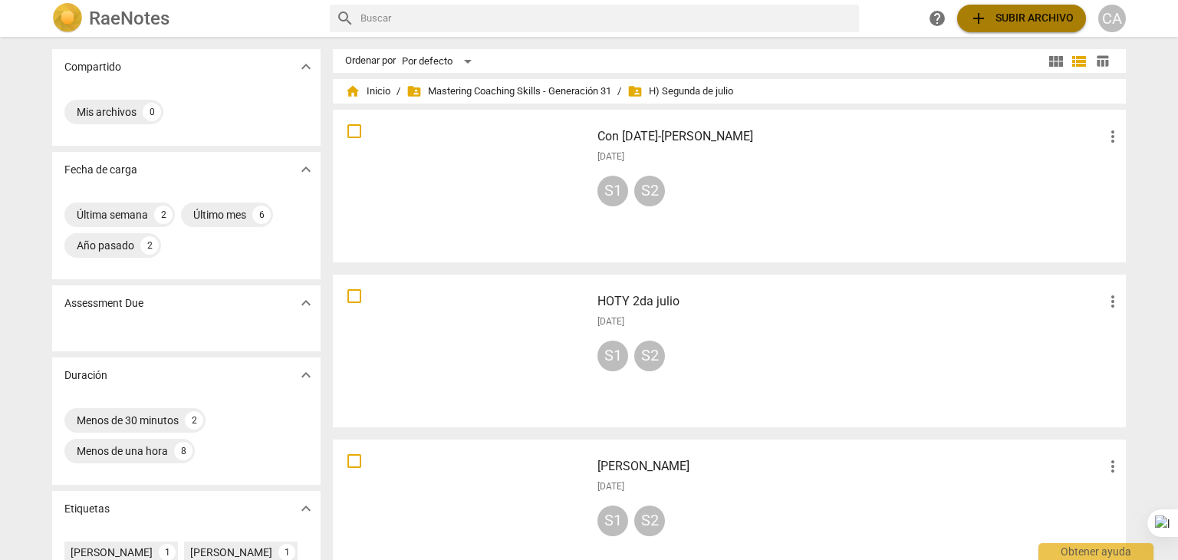
click at [1021, 12] on span "add Subir archivo" at bounding box center [1021, 18] width 104 height 18
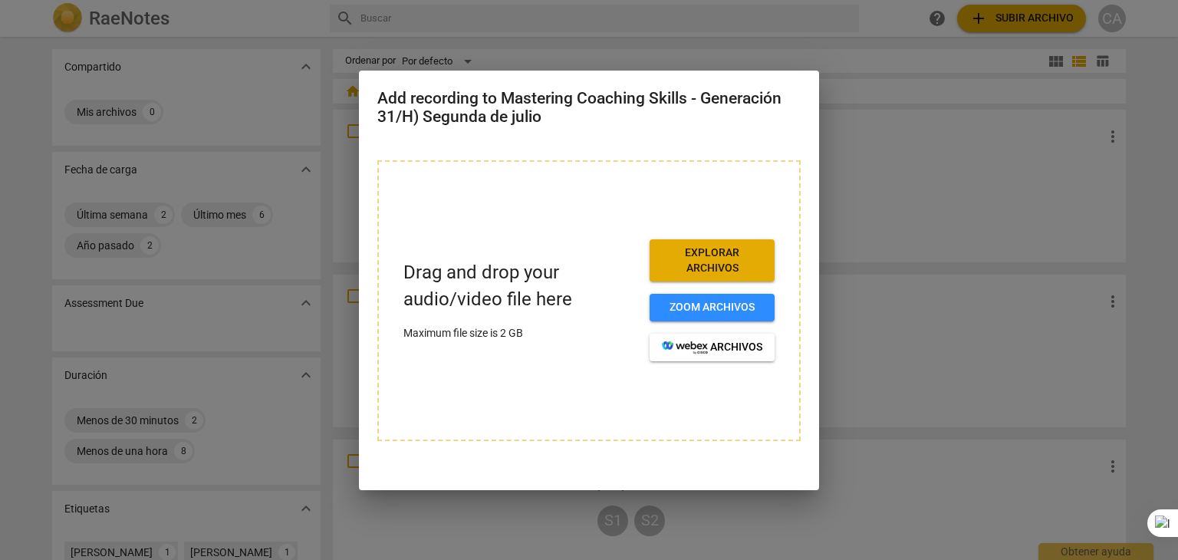
click at [851, 99] on div at bounding box center [589, 280] width 1178 height 560
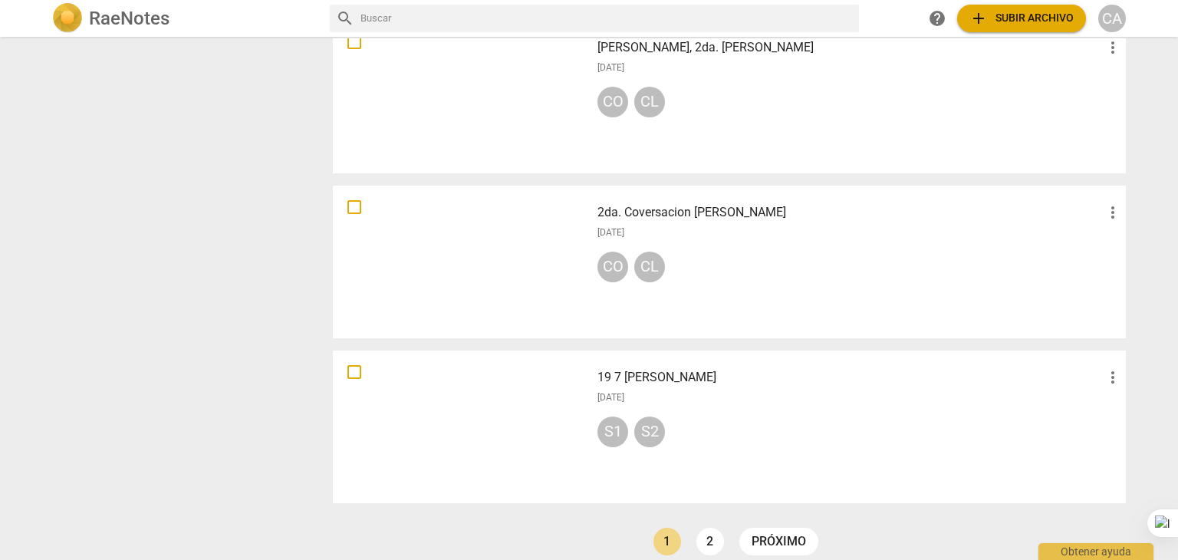
scroll to position [1093, 0]
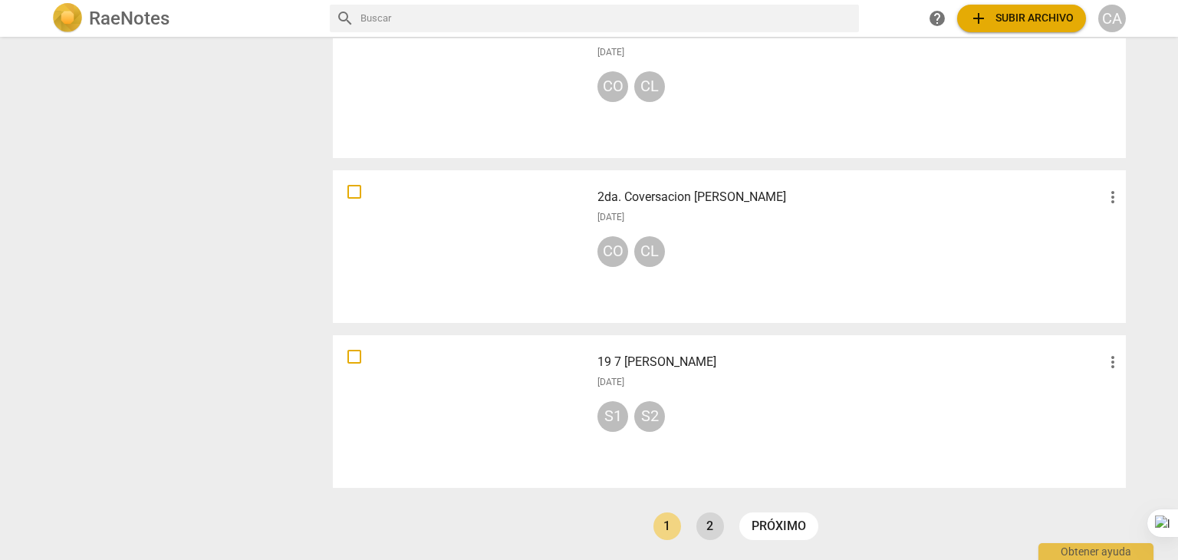
click at [713, 528] on link "2" at bounding box center [710, 526] width 28 height 28
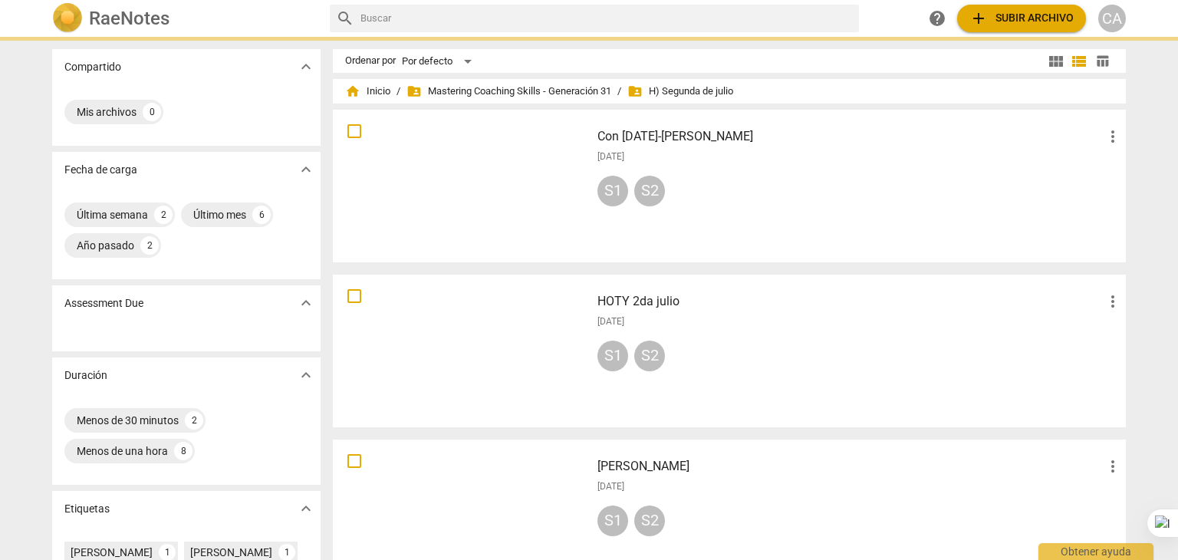
drag, startPoint x: 1177, startPoint y: 143, endPoint x: 1177, endPoint y: 220, distance: 77.4
click at [1177, 220] on div at bounding box center [1177, 280] width 1 height 560
click at [981, 23] on span "add" at bounding box center [978, 18] width 18 height 18
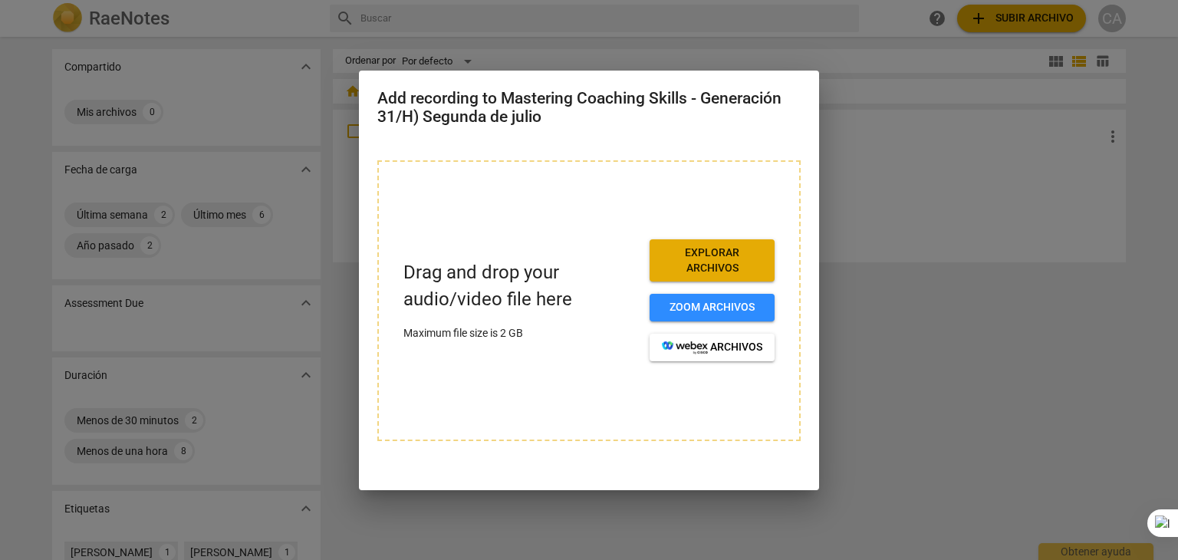
drag, startPoint x: 600, startPoint y: 2, endPoint x: 887, endPoint y: 327, distance: 433.5
click at [887, 327] on div at bounding box center [589, 280] width 1178 height 560
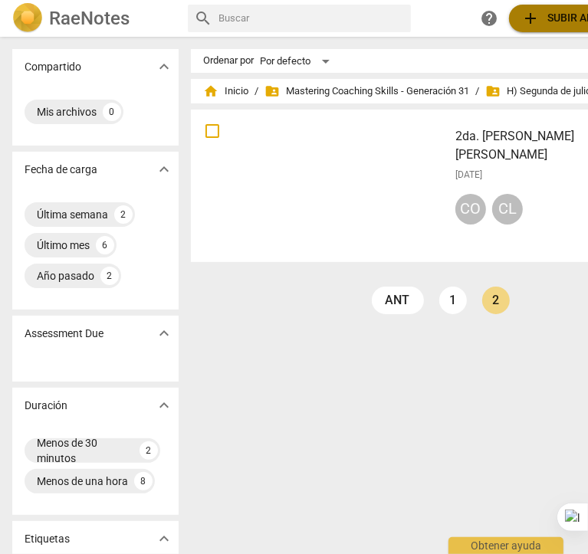
click at [527, 17] on span "add" at bounding box center [530, 18] width 18 height 18
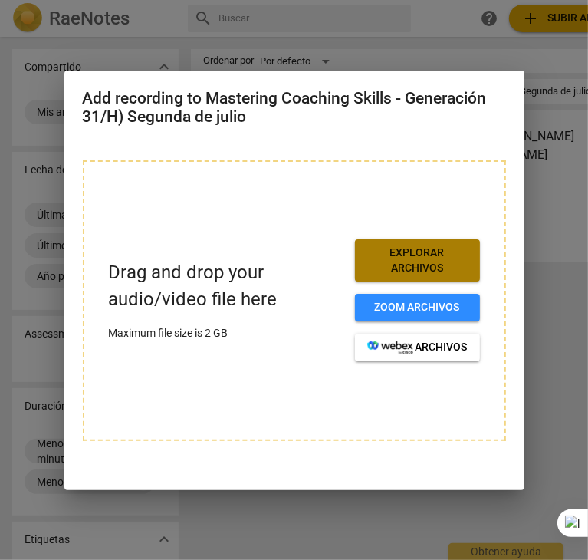
click at [428, 252] on span "Explorar archivos" at bounding box center [417, 260] width 100 height 30
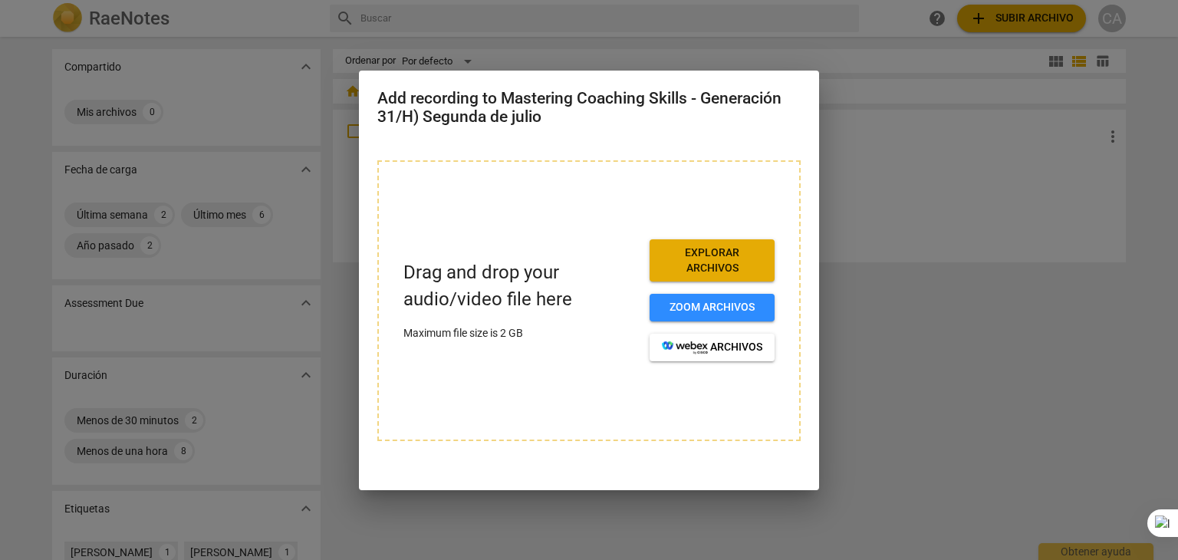
click at [877, 338] on div at bounding box center [589, 280] width 1178 height 560
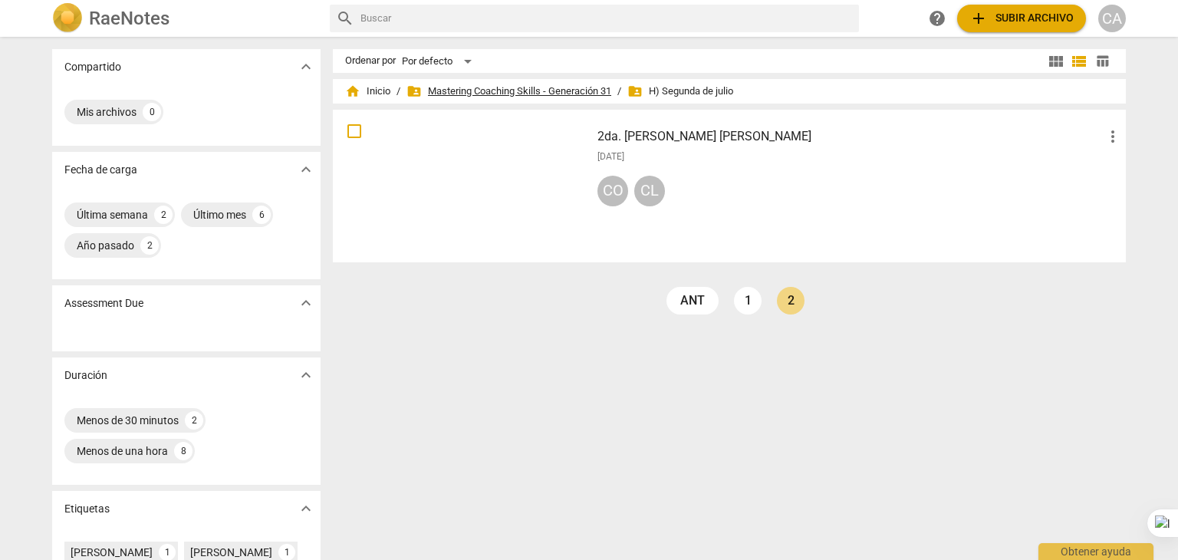
click at [558, 93] on span "folder_shared Mastering Coaching Skills - Generación 31" at bounding box center [508, 91] width 205 height 15
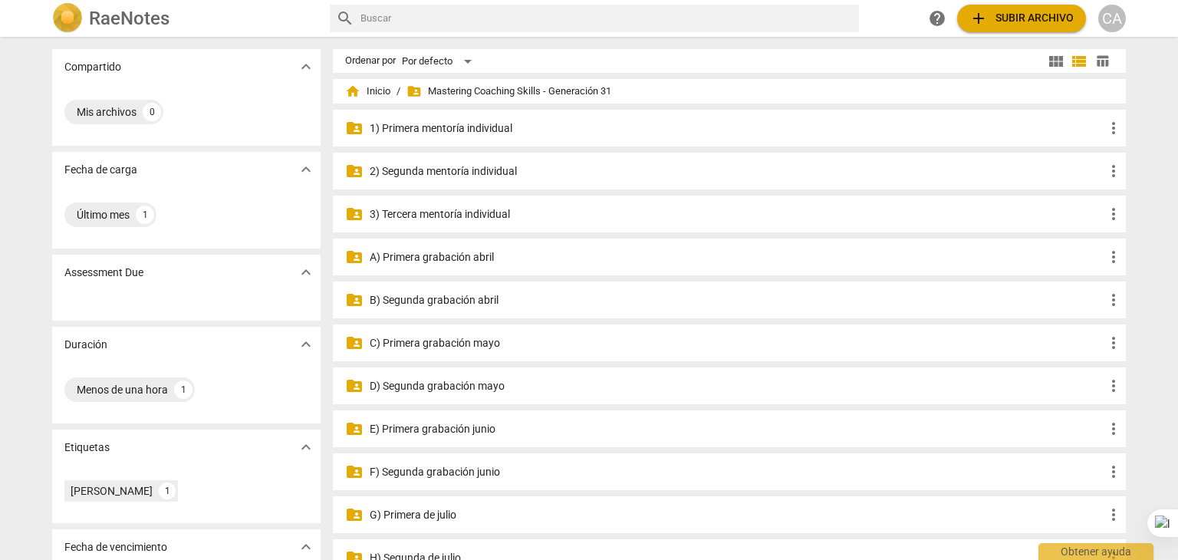
click at [423, 511] on p "G) Primera de julio" at bounding box center [737, 515] width 735 height 16
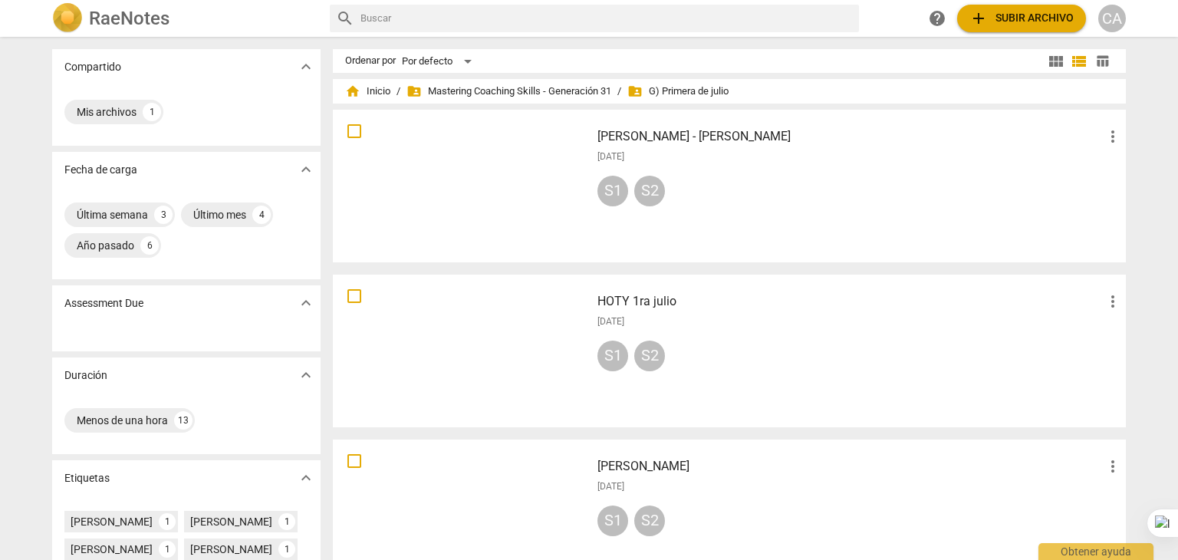
click at [444, 185] on div at bounding box center [461, 186] width 247 height 142
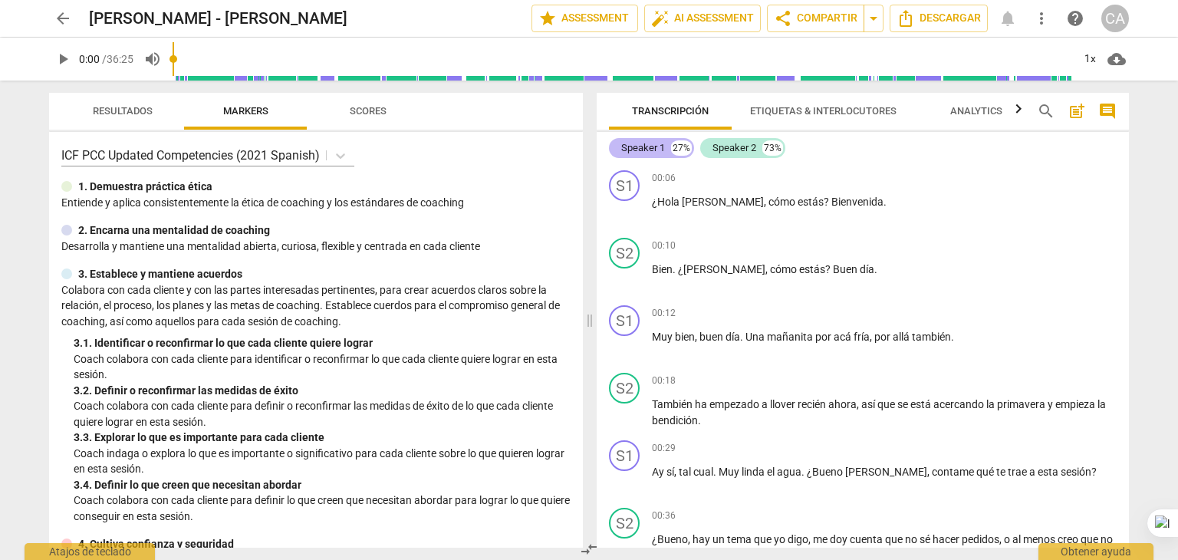
click at [644, 152] on div "Speaker 1" at bounding box center [643, 147] width 44 height 15
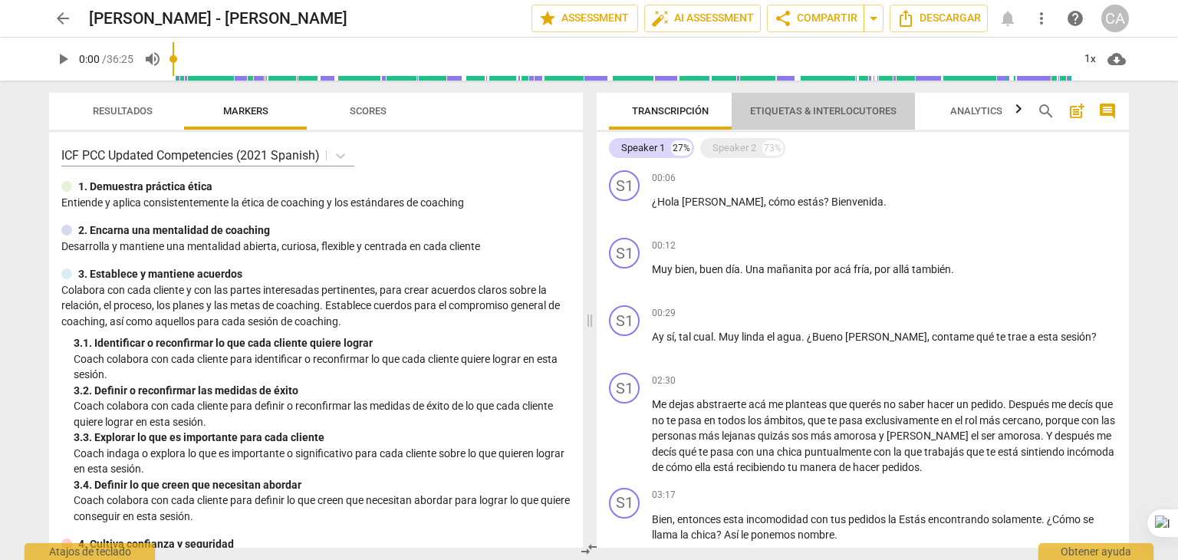
click at [794, 110] on span "Etiquetas & Interlocutores" at bounding box center [823, 111] width 146 height 12
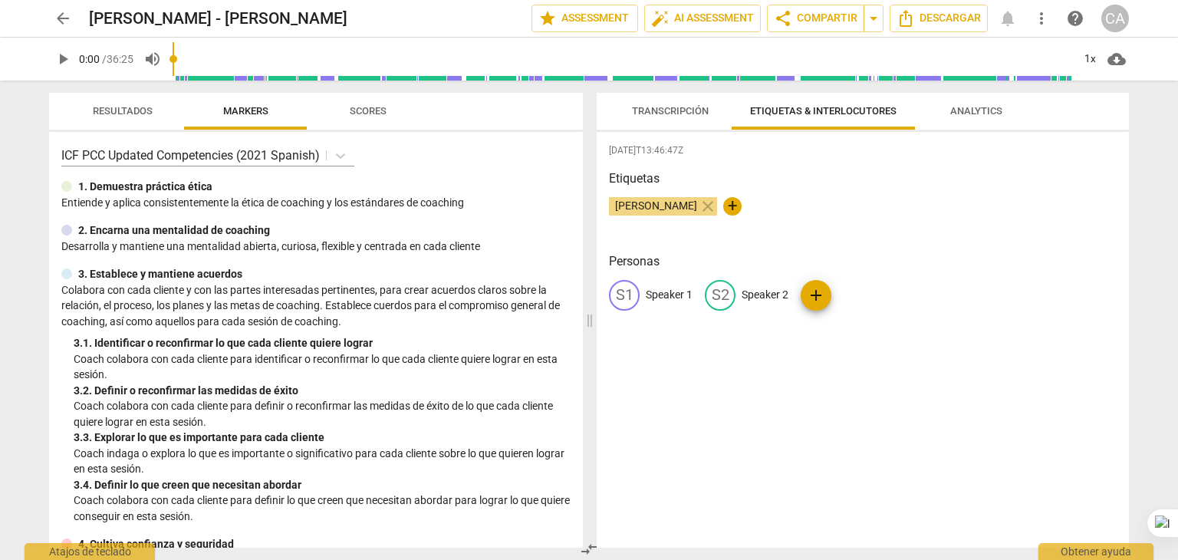
click at [658, 289] on p "Speaker 1" at bounding box center [669, 295] width 47 height 16
type input "Coach"
click at [862, 294] on p "Speaker 2" at bounding box center [864, 295] width 47 height 16
type input "Cliente"
click at [854, 380] on div "[DATE]T13:46:47Z Etiquetas [PERSON_NAME] close + Personas CO Coach edit Cliente…" at bounding box center [863, 340] width 532 height 416
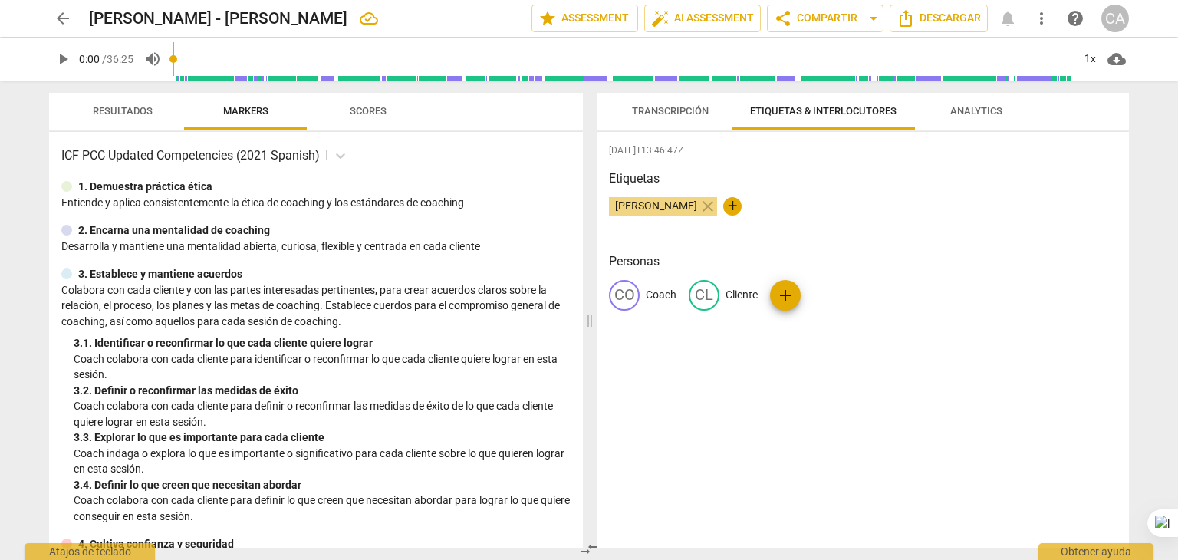
click at [367, 304] on p "Colabora con cada cliente y con las partes interesadas pertinentes, para crear …" at bounding box center [315, 306] width 509 height 48
click at [685, 117] on span "Transcripción" at bounding box center [669, 111] width 113 height 21
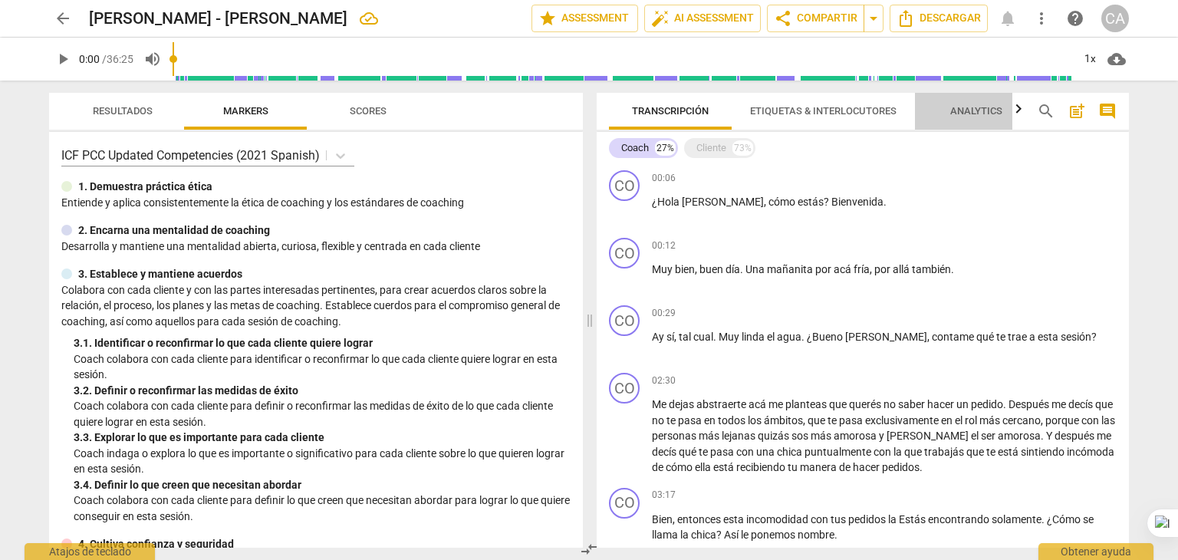
click at [969, 105] on span "Analytics" at bounding box center [976, 111] width 52 height 12
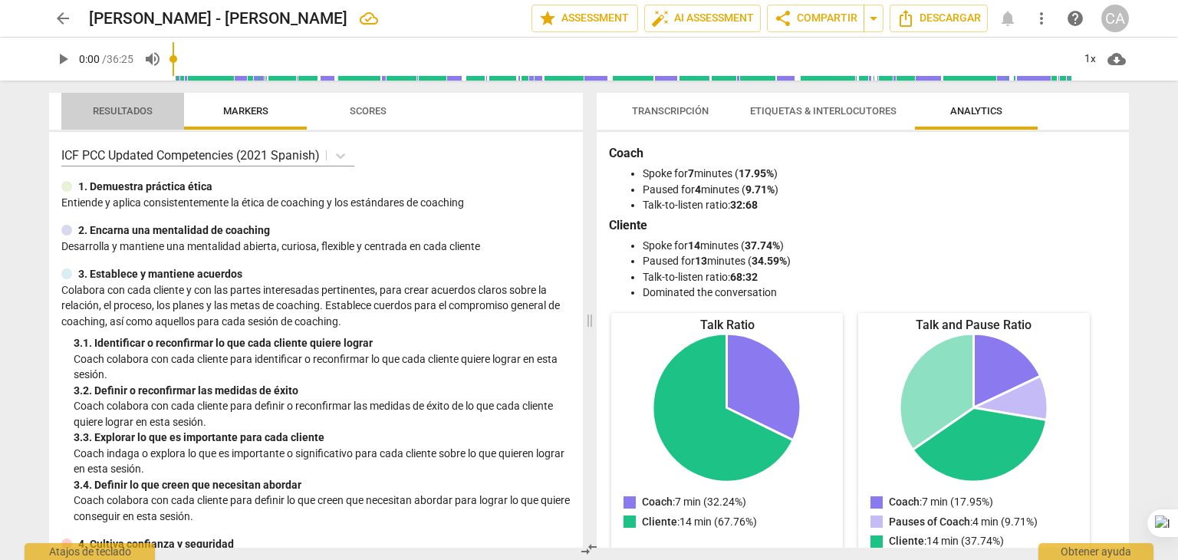
click at [110, 121] on button "Resultados" at bounding box center [122, 111] width 123 height 37
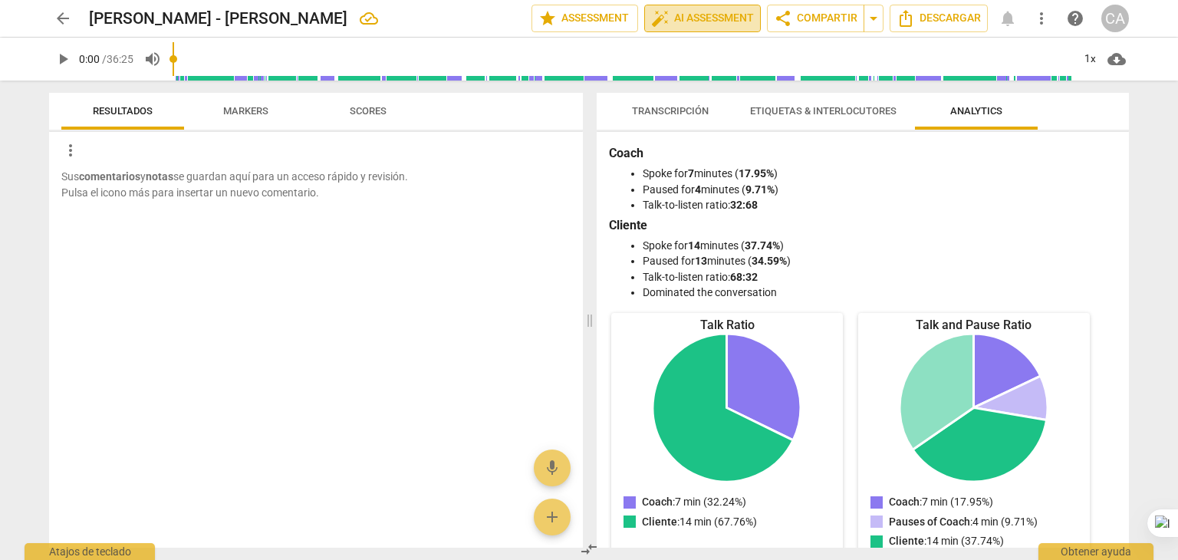
click at [722, 22] on span "auto_fix_high AI Assessment" at bounding box center [702, 18] width 103 height 18
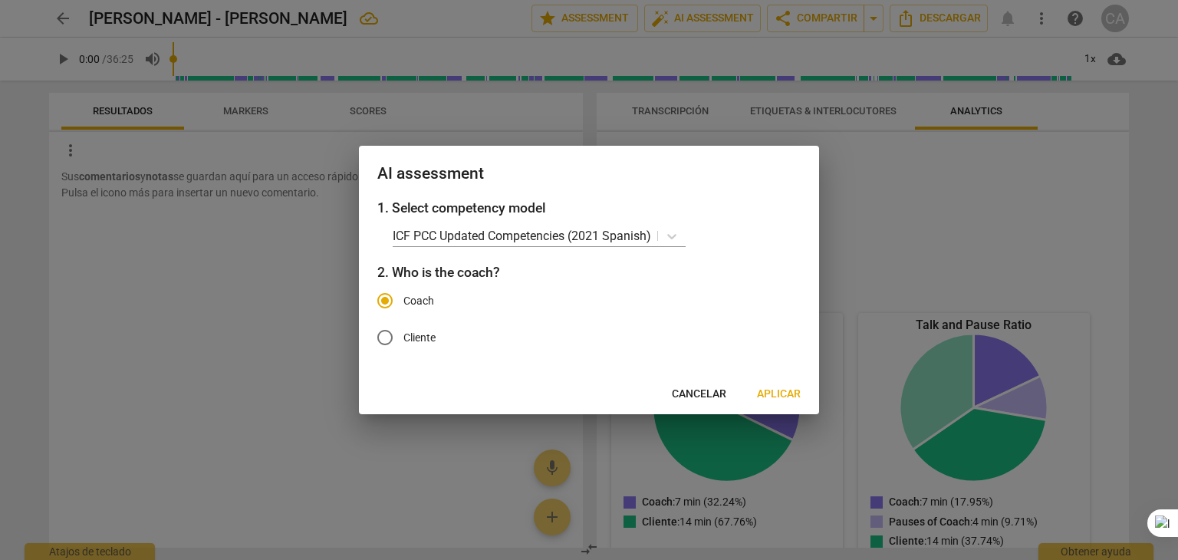
click at [763, 388] on span "Aplicar" at bounding box center [779, 393] width 44 height 15
